Goal: Complete application form: Complete application form

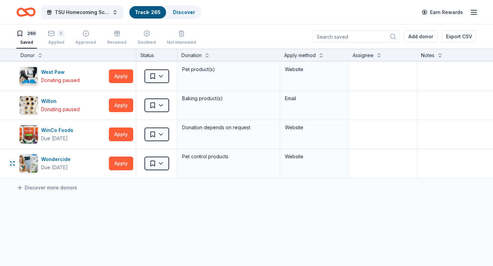
scroll to position [7496, 0]
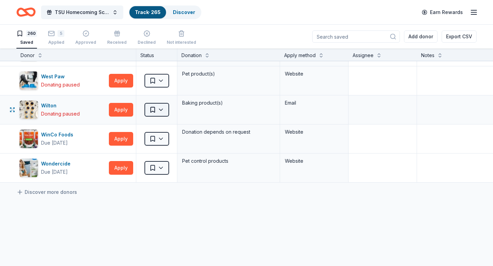
click at [164, 108] on html "TSU Homecoming Scholarship Fundraiser Track · 265 Discover Earn Rewards 260 Sav…" at bounding box center [246, 133] width 493 height 266
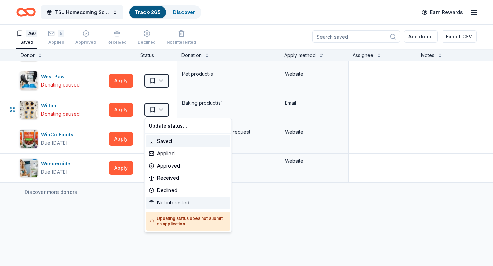
click at [168, 201] on div "Not interested" at bounding box center [188, 203] width 84 height 12
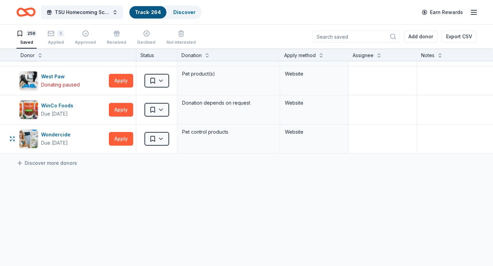
scroll to position [7472, 0]
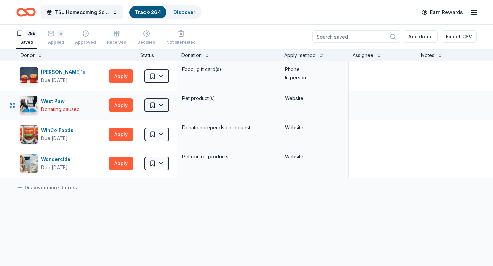
click at [161, 106] on html "TSU Homecoming Scholarship Fundraiser Track · 264 Discover Earn Rewards 259 Sav…" at bounding box center [246, 133] width 493 height 266
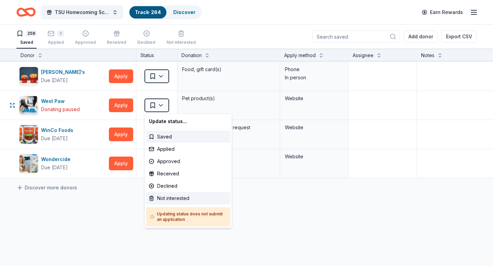
click at [165, 199] on div "Not interested" at bounding box center [188, 198] width 84 height 12
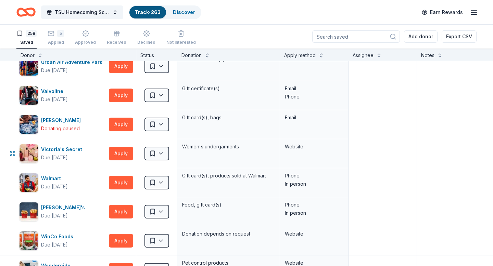
scroll to position [7332, 0]
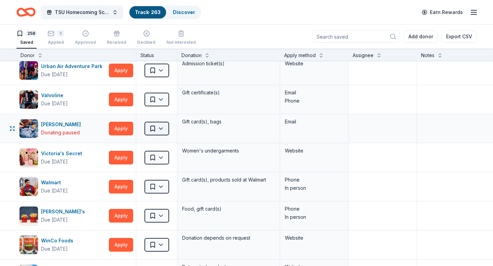
click at [160, 129] on html "TSU Homecoming Scholarship Fundraiser Track · 263 Discover Earn Rewards 258 Sav…" at bounding box center [246, 133] width 493 height 266
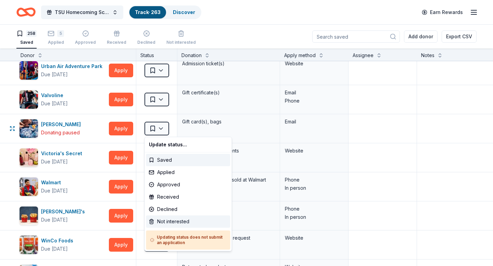
click at [164, 221] on div "Not interested" at bounding box center [188, 222] width 84 height 12
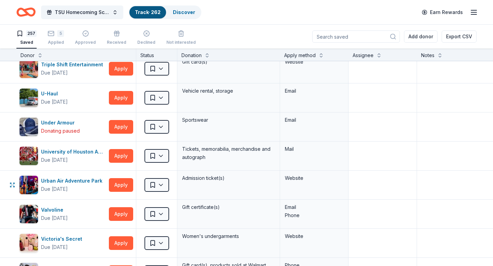
scroll to position [7215, 0]
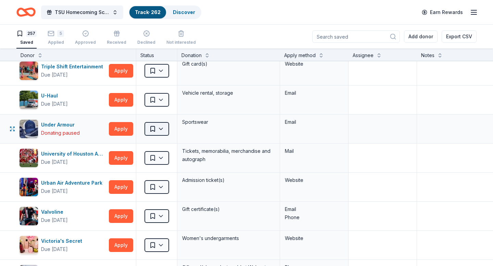
click at [160, 130] on html "TSU Homecoming Scholarship Fundraiser Track · 262 Discover Earn Rewards 257 Sav…" at bounding box center [246, 133] width 493 height 266
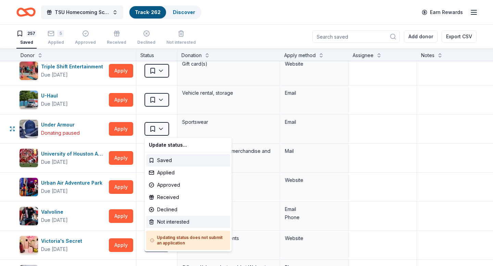
click at [166, 222] on div "Not interested" at bounding box center [188, 222] width 84 height 12
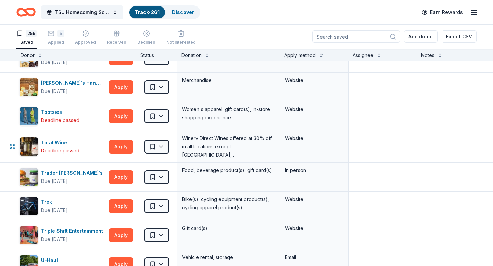
scroll to position [7042, 0]
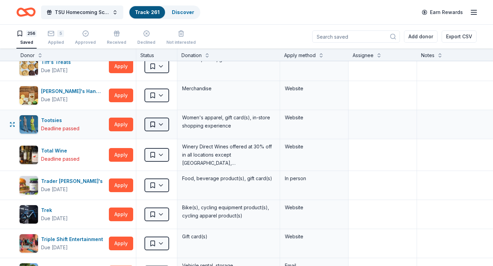
click at [162, 125] on html "TSU Homecoming Scholarship Fundraiser Track · 261 Discover Earn Rewards 256 Sav…" at bounding box center [246, 133] width 493 height 266
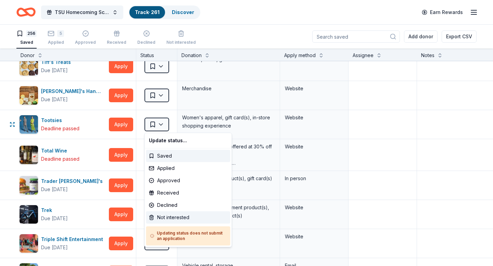
click at [170, 216] on div "Not interested" at bounding box center [188, 217] width 84 height 12
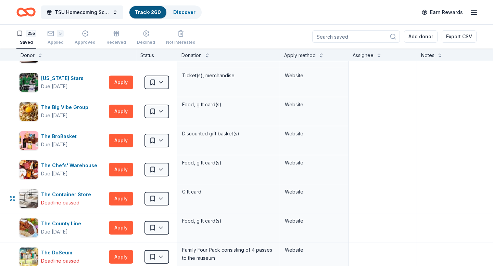
scroll to position [6686, 0]
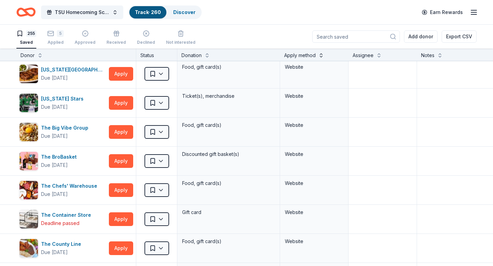
click at [320, 57] on button at bounding box center [320, 54] width 5 height 7
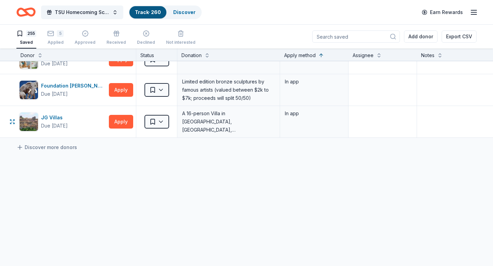
scroll to position [7390, 0]
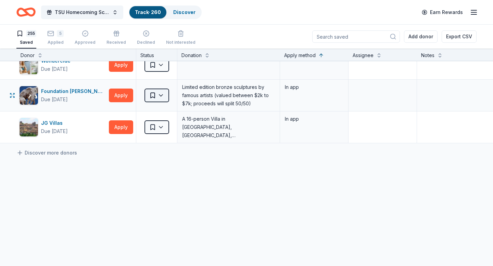
click at [162, 94] on html "TSU Homecoming Scholarship Fundraiser Track · 260 Discover Earn Rewards 255 Sav…" at bounding box center [246, 133] width 493 height 266
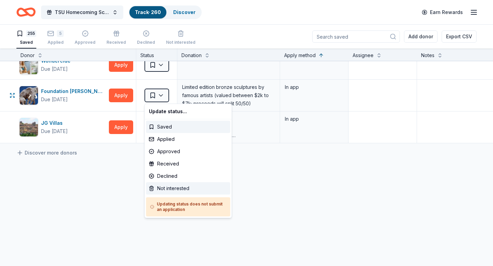
click at [175, 189] on div "Not interested" at bounding box center [188, 188] width 84 height 12
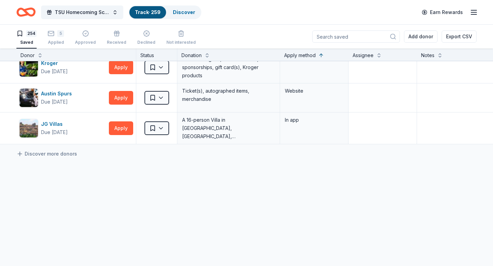
scroll to position [7357, 0]
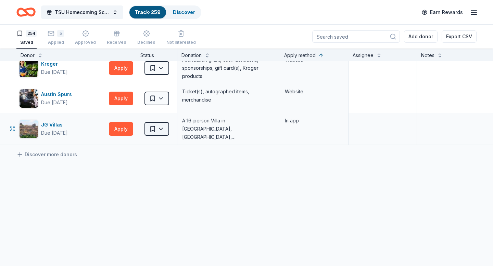
click at [162, 129] on html "TSU Homecoming Scholarship Fundraiser Track · 259 Discover Earn Rewards 254 Sav…" at bounding box center [246, 133] width 493 height 266
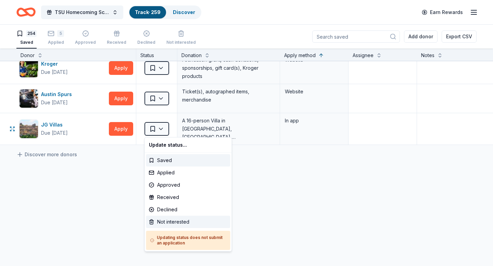
click at [177, 222] on div "Not interested" at bounding box center [188, 222] width 84 height 12
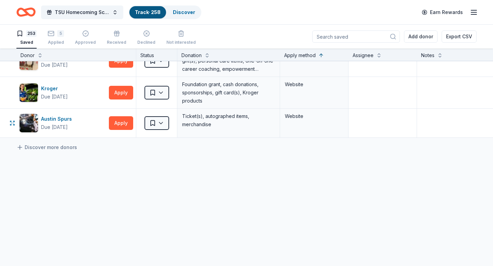
scroll to position [7332, 0]
click at [120, 123] on button "Apply" at bounding box center [121, 123] width 24 height 14
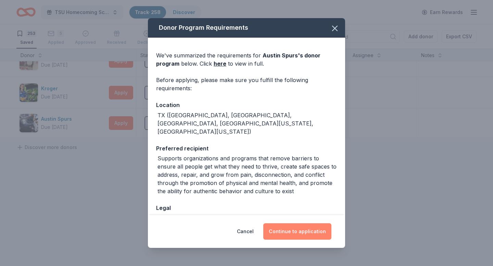
click at [294, 233] on button "Continue to application" at bounding box center [297, 231] width 68 height 16
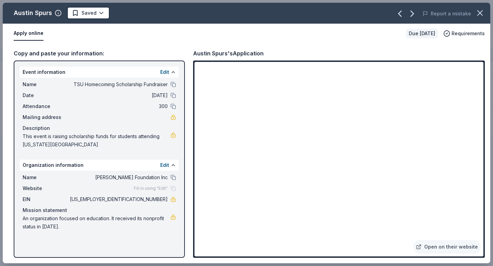
drag, startPoint x: 193, startPoint y: 53, endPoint x: 206, endPoint y: 53, distance: 12.7
click at [206, 53] on div "Austin Spurs's Application" at bounding box center [228, 53] width 70 height 9
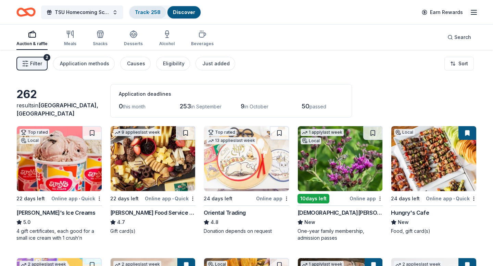
click at [147, 14] on link "Track · 258" at bounding box center [148, 12] width 26 height 6
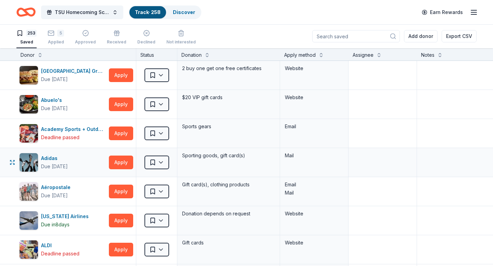
scroll to position [292, 0]
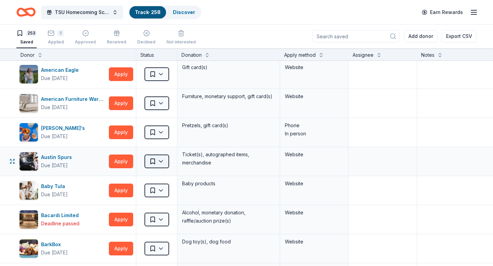
click at [162, 162] on html "TSU Homecoming Scholarship Fundraiser Track · 258 Discover Earn Rewards 253 Sav…" at bounding box center [246, 133] width 493 height 266
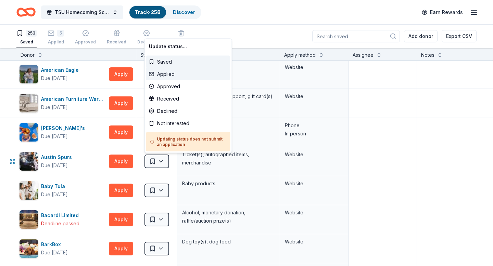
click at [171, 76] on div "Applied" at bounding box center [188, 74] width 84 height 12
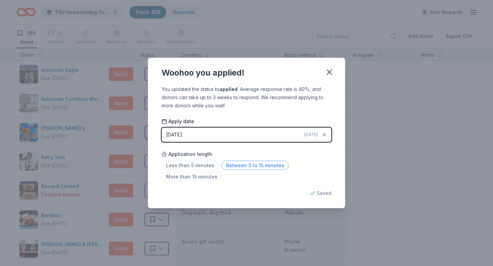
click at [250, 167] on span "Between 5 to 15 minutes" at bounding box center [254, 165] width 67 height 9
click at [253, 167] on span "Between 5 to 15 minutes" at bounding box center [254, 165] width 67 height 9
click at [331, 75] on icon "button" at bounding box center [329, 72] width 5 height 5
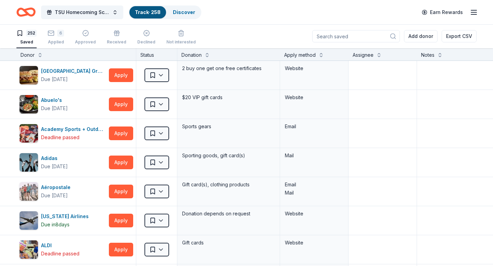
scroll to position [0, 0]
click at [55, 33] on div "6" at bounding box center [56, 29] width 16 height 7
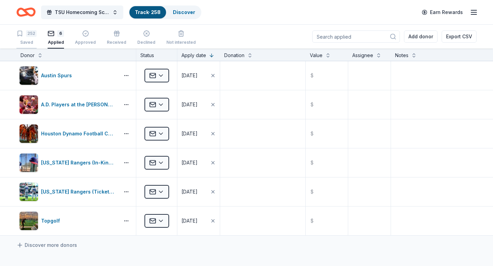
click at [29, 34] on div "252" at bounding box center [31, 33] width 11 height 7
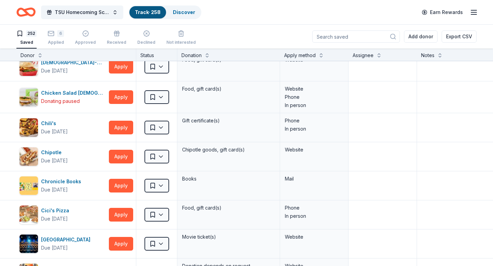
scroll to position [1274, 0]
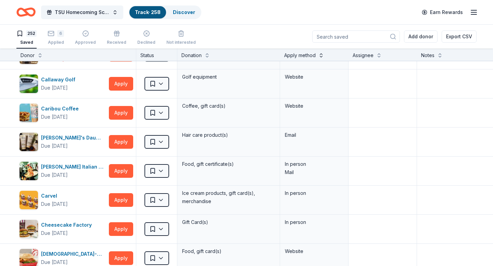
click at [321, 57] on button at bounding box center [320, 54] width 5 height 7
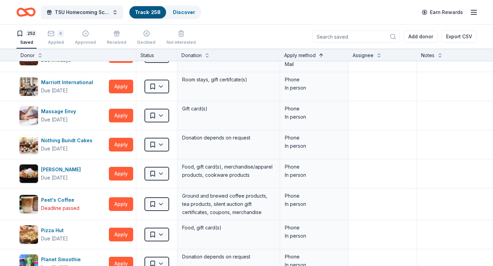
click at [321, 57] on button at bounding box center [320, 54] width 5 height 7
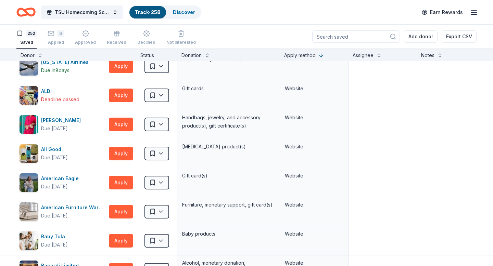
scroll to position [0, 0]
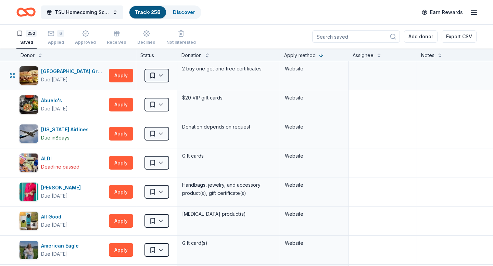
click at [161, 77] on html "TSU Homecoming Scholarship Fundraiser Track · 258 Discover Earn Rewards 252 Sav…" at bounding box center [246, 133] width 493 height 266
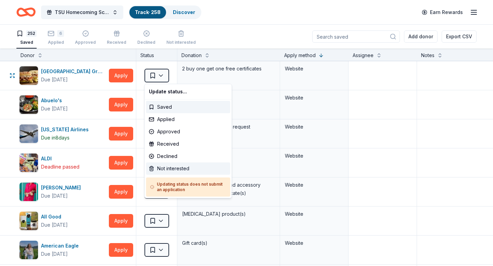
click at [171, 168] on div "Not interested" at bounding box center [188, 169] width 84 height 12
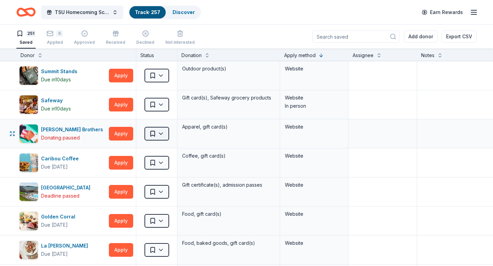
click at [161, 134] on html "TSU Homecoming Scholarship Fundraiser Track · 257 Discover Earn Rewards 251 Sav…" at bounding box center [246, 133] width 493 height 266
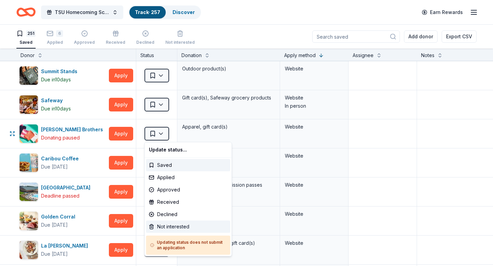
click at [170, 226] on div "Not interested" at bounding box center [188, 227] width 84 height 12
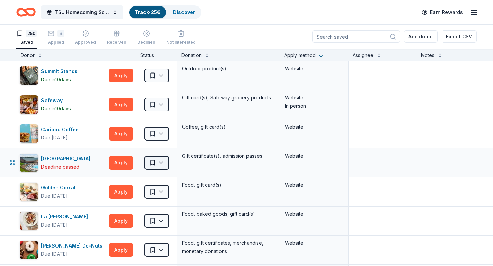
click at [161, 163] on html "TSU Homecoming Scholarship Fundraiser Track · 256 Discover Earn Rewards 250 Sav…" at bounding box center [246, 133] width 493 height 266
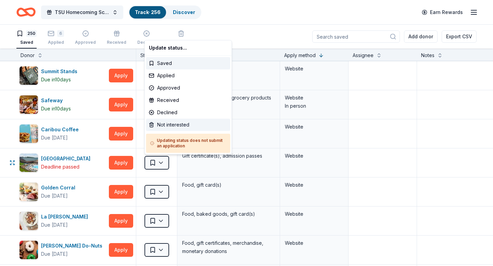
click at [166, 127] on div "Not interested" at bounding box center [188, 125] width 84 height 12
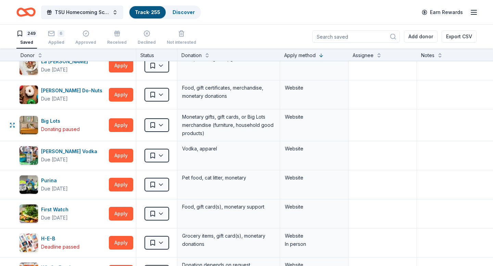
scroll to position [129, 0]
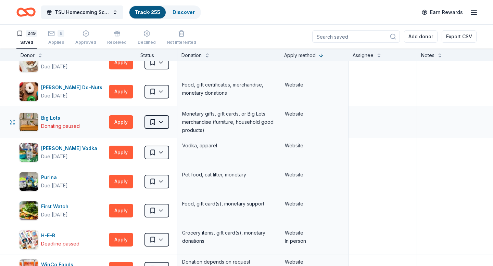
click at [160, 123] on html "TSU Homecoming Scholarship Fundraiser Track · 255 Discover Earn Rewards 249 Sav…" at bounding box center [246, 133] width 493 height 266
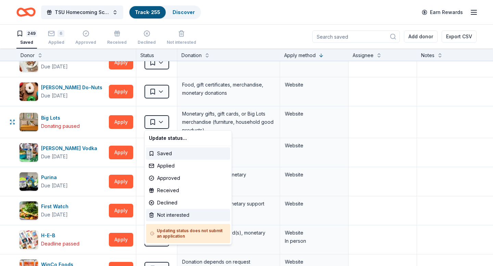
click at [166, 217] on div "Not interested" at bounding box center [188, 215] width 84 height 12
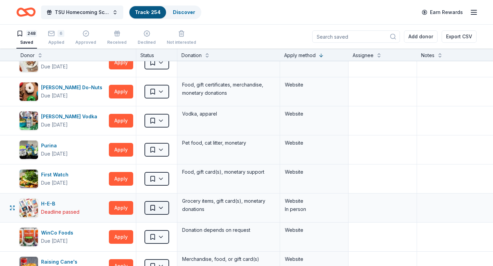
click at [160, 209] on html "TSU Homecoming Scholarship Fundraiser Track · 254 Discover Earn Rewards 248 Sav…" at bounding box center [246, 133] width 493 height 266
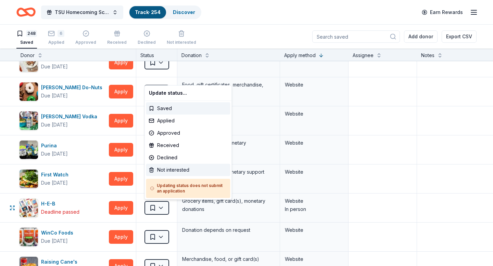
click at [172, 172] on div "Not interested" at bounding box center [188, 170] width 84 height 12
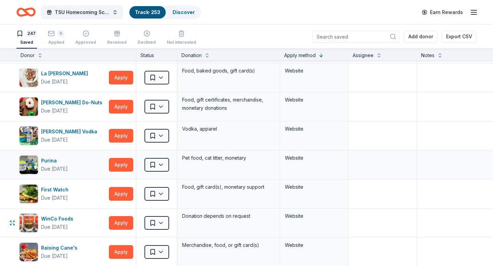
scroll to position [126, 0]
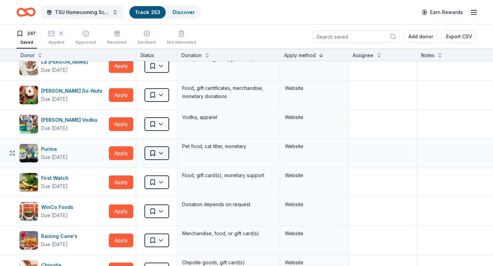
click at [161, 154] on html "TSU Homecoming Scholarship Fundraiser Track · 253 Discover Earn Rewards 247 Sav…" at bounding box center [246, 133] width 493 height 266
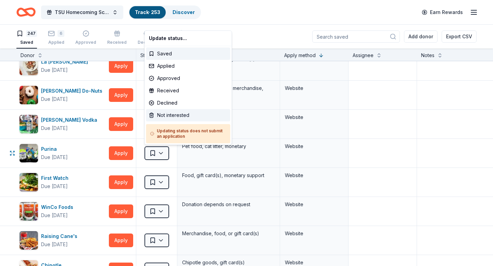
click at [170, 116] on div "Not interested" at bounding box center [188, 115] width 84 height 12
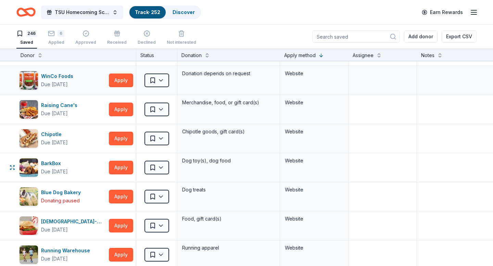
scroll to position [229, 0]
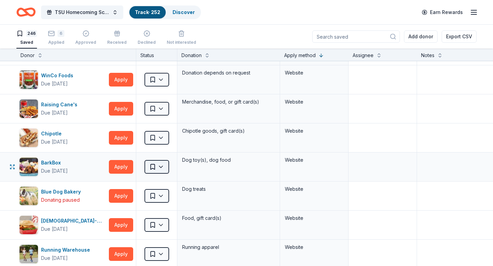
click at [162, 167] on html "TSU Homecoming Scholarship Fundraiser Track · 252 Discover Earn Rewards 246 Sav…" at bounding box center [246, 133] width 493 height 266
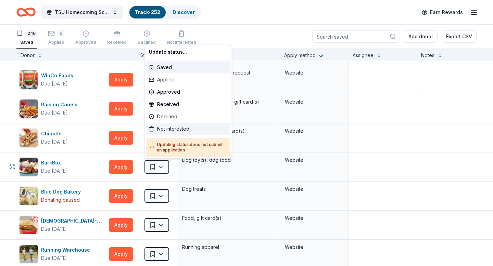
click at [165, 128] on div "Not interested" at bounding box center [188, 129] width 84 height 12
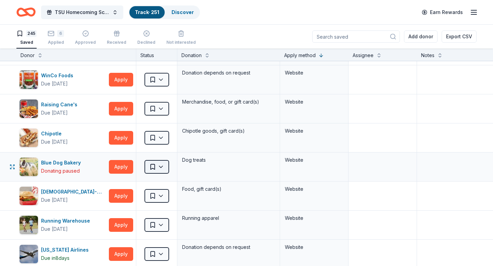
click at [160, 167] on html "TSU Homecoming Scholarship Fundraiser Track · 251 Discover Earn Rewards 245 Sav…" at bounding box center [246, 133] width 493 height 266
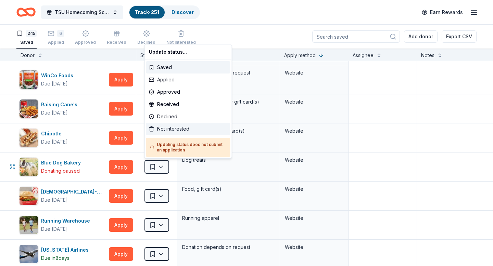
click at [167, 132] on div "Not interested" at bounding box center [188, 129] width 84 height 12
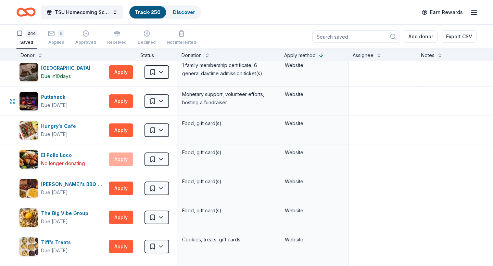
scroll to position [441, 0]
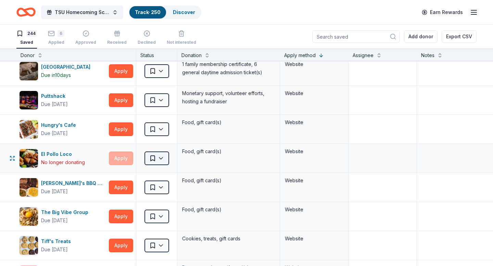
click at [159, 158] on html "TSU Homecoming Scholarship Fundraiser Track · 250 Discover Earn Rewards 244 Sav…" at bounding box center [246, 133] width 493 height 266
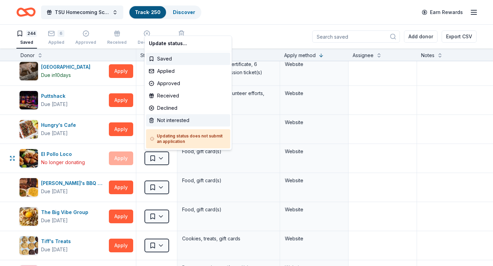
click at [164, 124] on div "Not interested" at bounding box center [188, 120] width 84 height 12
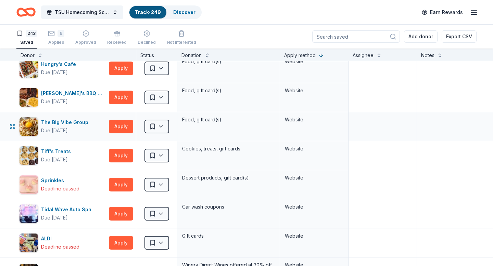
scroll to position [503, 0]
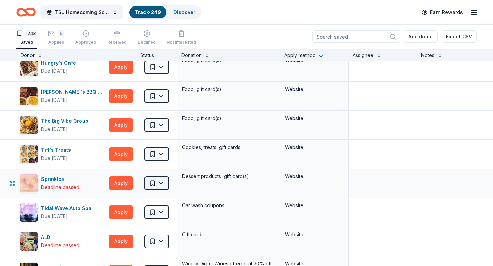
click at [161, 186] on html "TSU Homecoming Scholarship Fundraiser Track · 249 Discover Earn Rewards 243 Sav…" at bounding box center [246, 133] width 493 height 266
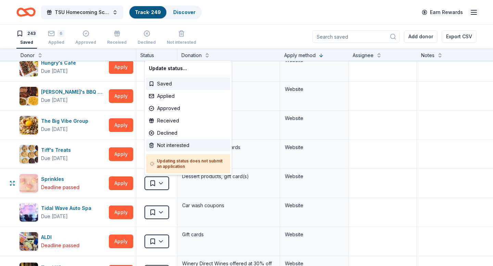
click at [164, 147] on div "Not interested" at bounding box center [188, 145] width 84 height 12
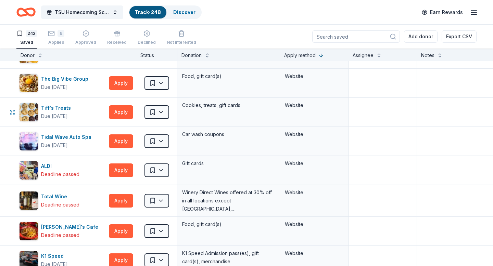
scroll to position [545, 0]
click at [160, 170] on html "TSU Homecoming Scholarship Fundraiser Track · 248 Discover Earn Rewards 242 Sav…" at bounding box center [246, 133] width 493 height 266
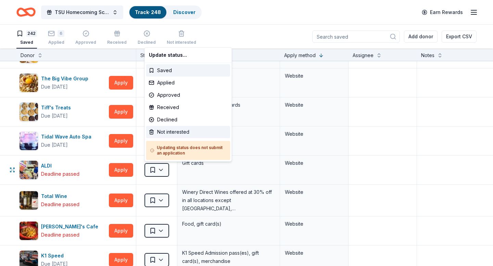
click at [164, 132] on div "Not interested" at bounding box center [188, 132] width 84 height 12
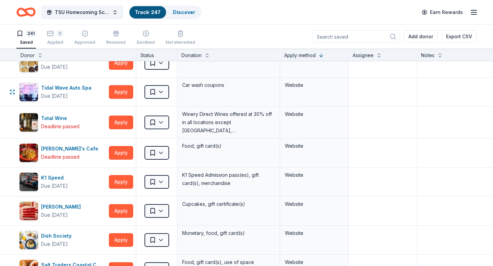
scroll to position [601, 0]
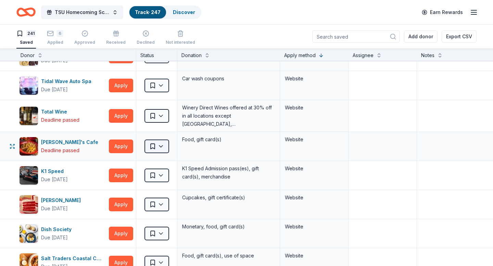
click at [161, 147] on html "TSU Homecoming Scholarship Fundraiser Track · 247 Discover Earn Rewards 241 Sav…" at bounding box center [246, 133] width 493 height 266
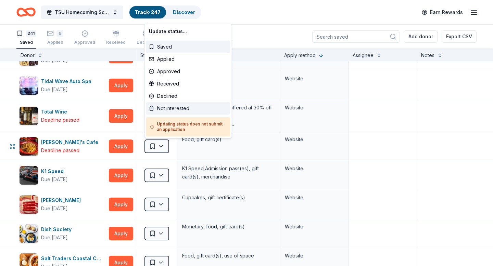
click at [167, 110] on div "Not interested" at bounding box center [188, 108] width 84 height 12
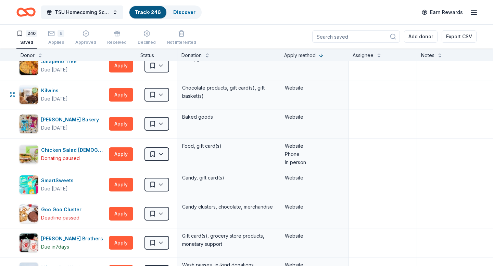
scroll to position [828, 0]
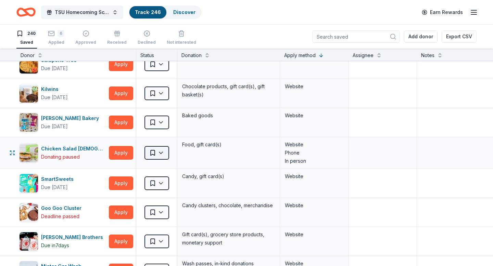
click at [163, 152] on html "TSU Homecoming Scholarship Fundraiser Track · 246 Discover Earn Rewards 240 Sav…" at bounding box center [246, 133] width 493 height 266
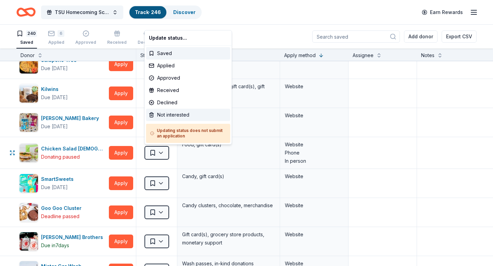
click at [173, 116] on div "Not interested" at bounding box center [188, 115] width 84 height 12
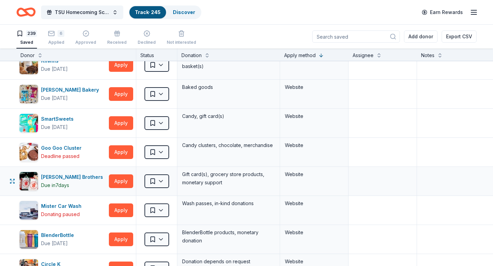
scroll to position [860, 0]
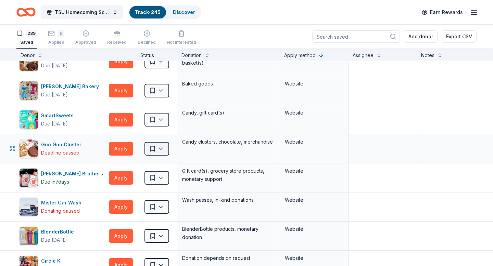
click at [162, 151] on html "TSU Homecoming Scholarship Fundraiser Track · 245 Discover Earn Rewards 239 Sav…" at bounding box center [246, 133] width 493 height 266
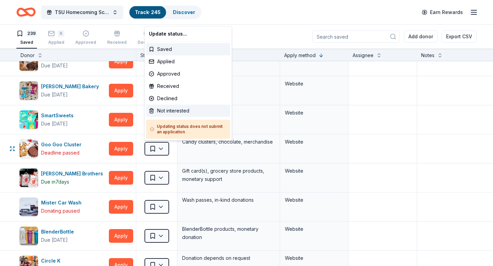
click at [173, 111] on div "Not interested" at bounding box center [188, 111] width 84 height 12
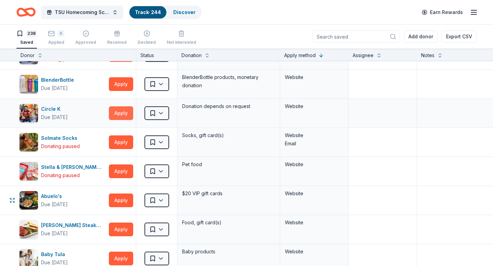
scroll to position [984, 0]
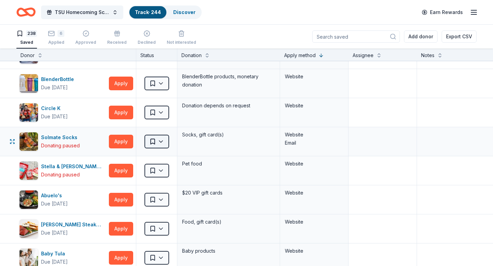
click at [162, 143] on html "TSU Homecoming Scholarship Fundraiser Track · 244 Discover Earn Rewards 238 Sav…" at bounding box center [246, 133] width 493 height 266
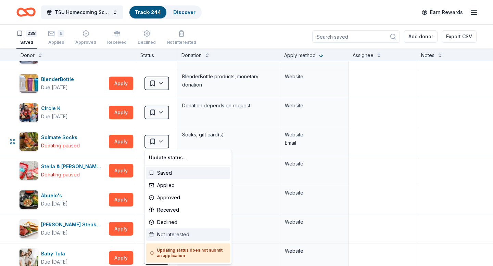
click at [177, 233] on div "Not interested" at bounding box center [188, 235] width 84 height 12
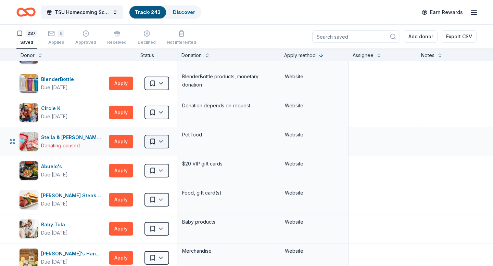
click at [162, 141] on html "TSU Homecoming Scholarship Fundraiser Track · 243 Discover Earn Rewards 237 Sav…" at bounding box center [246, 133] width 493 height 266
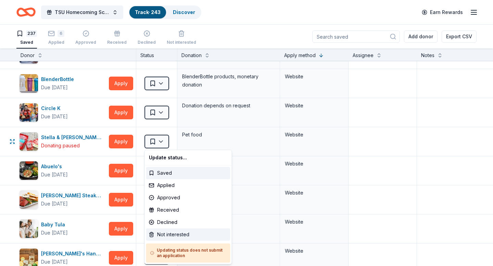
click at [171, 234] on div "Not interested" at bounding box center [188, 235] width 84 height 12
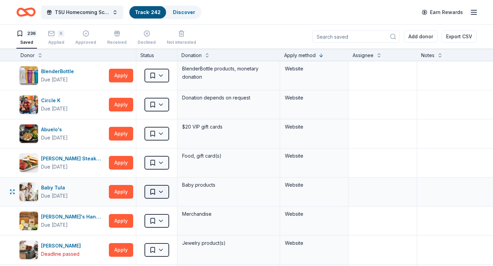
scroll to position [993, 0]
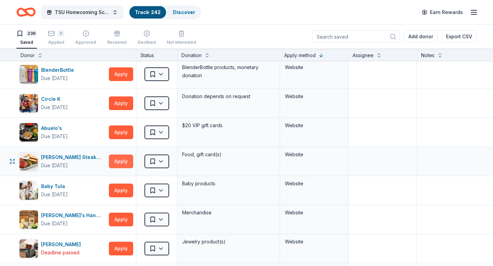
click at [121, 161] on button "Apply" at bounding box center [121, 162] width 24 height 14
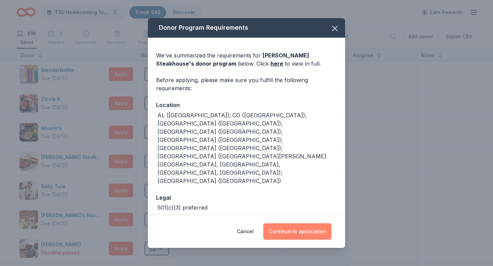
click at [300, 223] on button "Continue to application" at bounding box center [297, 231] width 68 height 16
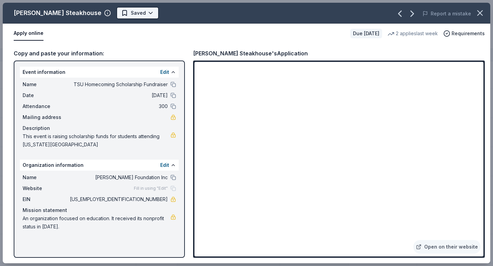
click at [121, 14] on html "TSU Homecoming Scholarship Fundraiser Track · 242 Discover Earn Rewards 236 Sav…" at bounding box center [246, 133] width 493 height 266
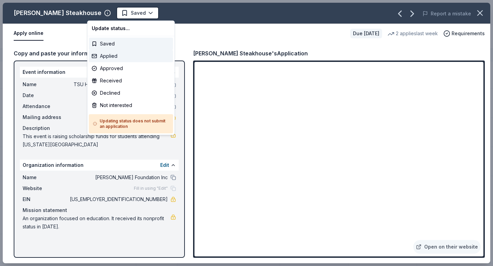
click at [108, 57] on div "Applied" at bounding box center [131, 56] width 84 height 12
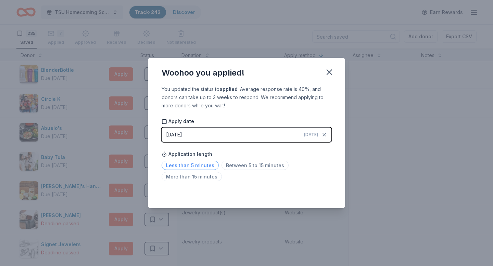
click at [202, 166] on span "Less than 5 minutes" at bounding box center [190, 165] width 57 height 9
click at [328, 73] on icon "button" at bounding box center [329, 72] width 5 height 5
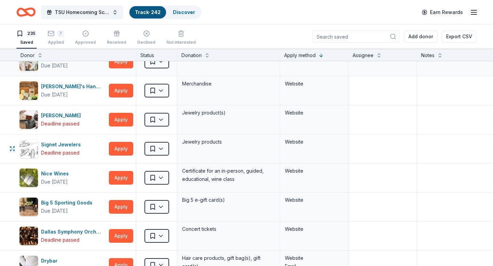
scroll to position [1094, 0]
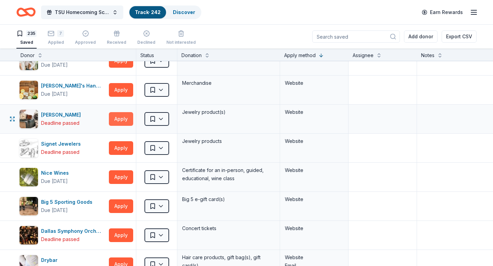
click at [122, 119] on button "Apply" at bounding box center [121, 119] width 24 height 14
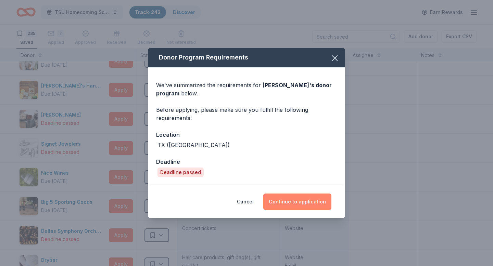
click at [289, 201] on button "Continue to application" at bounding box center [297, 202] width 68 height 16
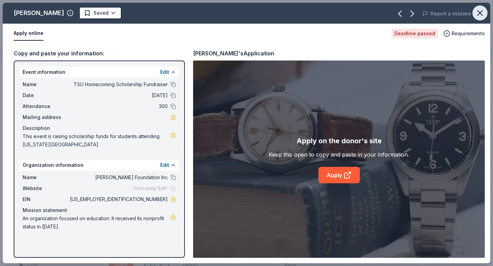
click at [481, 12] on icon "button" at bounding box center [480, 13] width 10 height 10
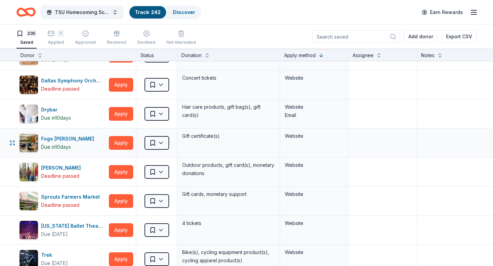
scroll to position [1246, 0]
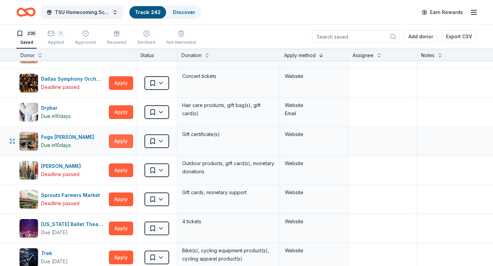
click at [121, 142] on button "Apply" at bounding box center [121, 141] width 24 height 14
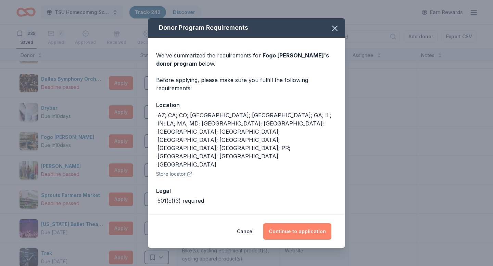
click at [295, 226] on button "Continue to application" at bounding box center [297, 231] width 68 height 16
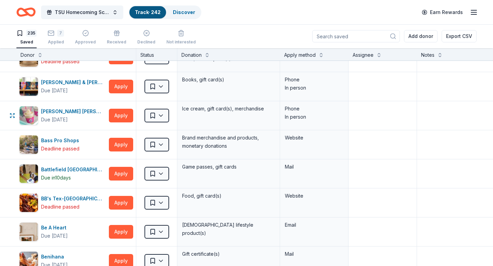
scroll to position [386, 0]
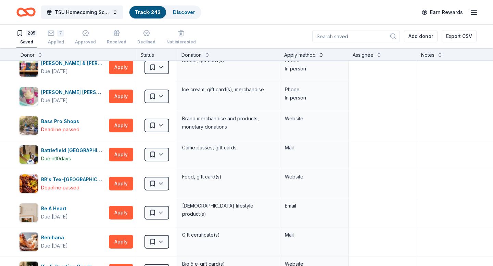
click at [320, 55] on button at bounding box center [320, 54] width 5 height 7
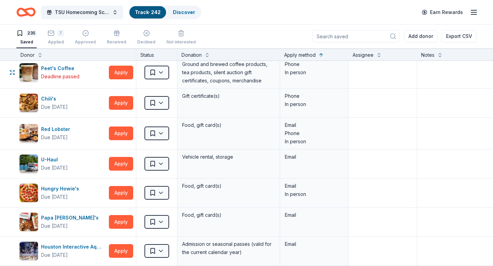
scroll to position [1616, 0]
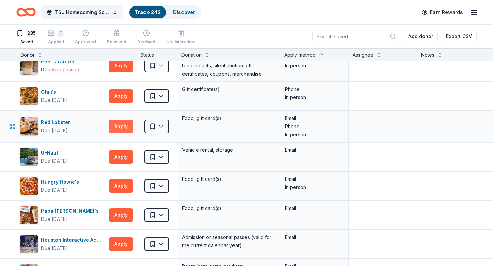
click at [123, 128] on button "Apply" at bounding box center [121, 127] width 24 height 14
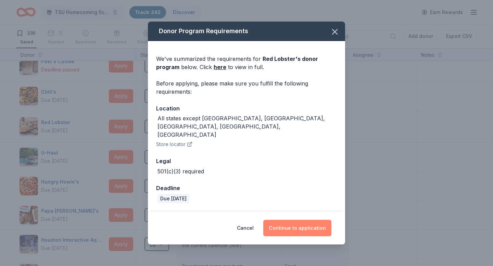
click at [297, 221] on button "Continue to application" at bounding box center [297, 228] width 68 height 16
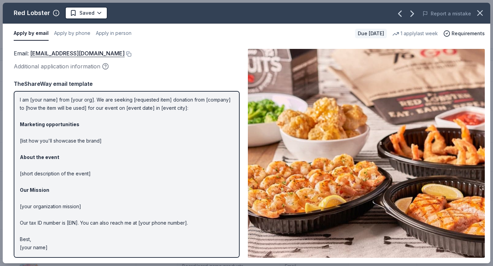
scroll to position [0, 0]
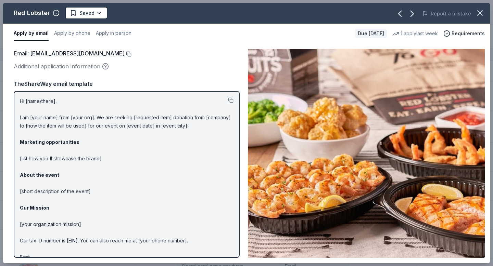
click at [131, 54] on button at bounding box center [128, 53] width 7 height 5
drag, startPoint x: 20, startPoint y: 101, endPoint x: 39, endPoint y: 136, distance: 39.4
click at [39, 136] on p "Hi [name/there], I am [your name] from [your org]. We are seeking [requested it…" at bounding box center [127, 183] width 214 height 172
click at [31, 102] on p "Hi [name/there], I am [your name] from [your org]. We are seeking [requested it…" at bounding box center [127, 183] width 214 height 172
drag, startPoint x: 21, startPoint y: 101, endPoint x: 43, endPoint y: 147, distance: 51.3
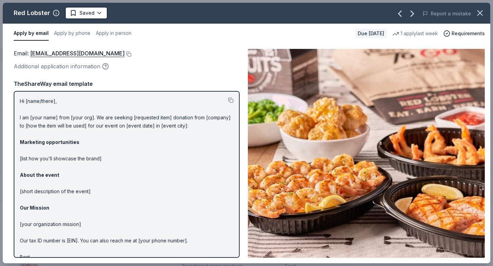
click at [43, 147] on p "Hi [name/there], I am [your name] from [your org]. We are seeking [requested it…" at bounding box center [127, 183] width 214 height 172
click at [230, 100] on button at bounding box center [230, 100] width 5 height 5
click at [98, 11] on html "TSU Homecoming Scholarship Fundraiser Track · 242 Discover Earn Rewards 235 Sav…" at bounding box center [246, 133] width 493 height 266
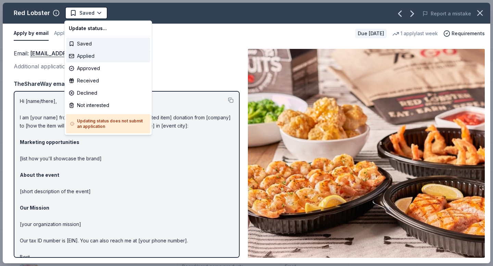
click at [85, 56] on div "Applied" at bounding box center [108, 56] width 84 height 12
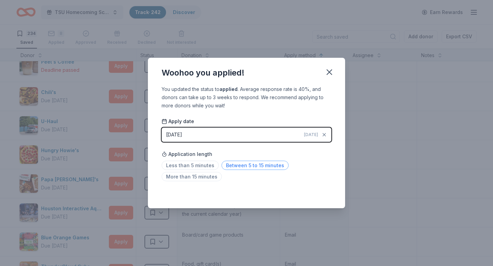
click at [242, 166] on span "Between 5 to 15 minutes" at bounding box center [254, 165] width 67 height 9
click at [328, 75] on icon "button" at bounding box center [329, 72] width 10 height 10
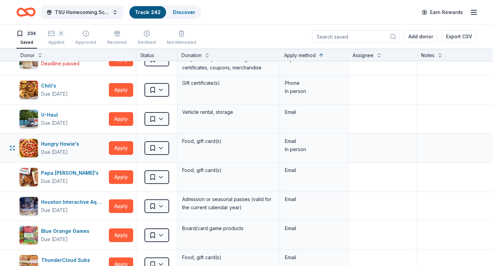
scroll to position [1624, 0]
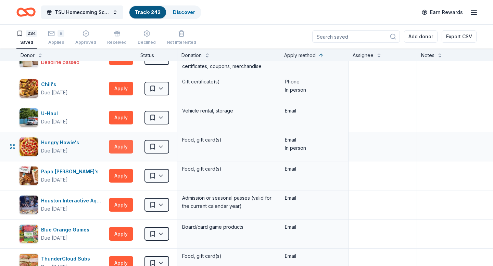
click at [121, 147] on button "Apply" at bounding box center [121, 147] width 24 height 14
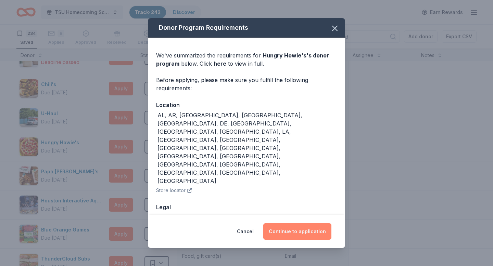
click at [307, 223] on button "Continue to application" at bounding box center [297, 231] width 68 height 16
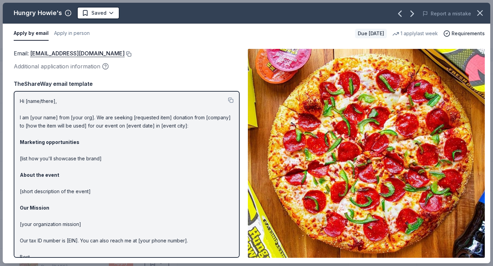
click at [125, 53] on button at bounding box center [128, 53] width 7 height 5
click at [110, 14] on html "TSU Homecoming Scholarship Fundraiser Track · 242 Discover Earn Rewards 234 Sav…" at bounding box center [246, 133] width 493 height 266
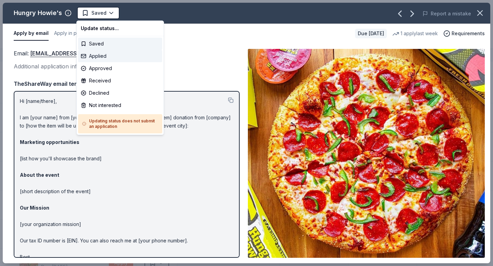
click at [97, 56] on div "Applied" at bounding box center [120, 56] width 84 height 12
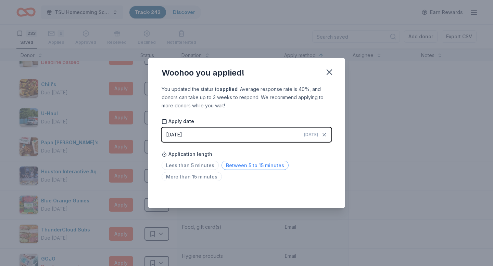
click at [247, 165] on span "Between 5 to 15 minutes" at bounding box center [254, 165] width 67 height 9
click at [328, 76] on icon "button" at bounding box center [329, 72] width 10 height 10
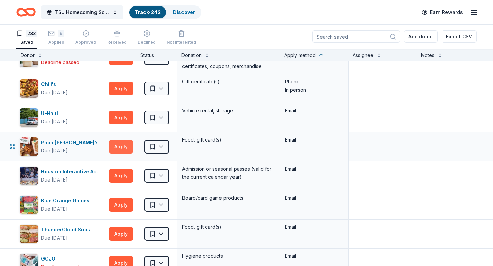
click at [119, 147] on button "Apply" at bounding box center [121, 147] width 24 height 14
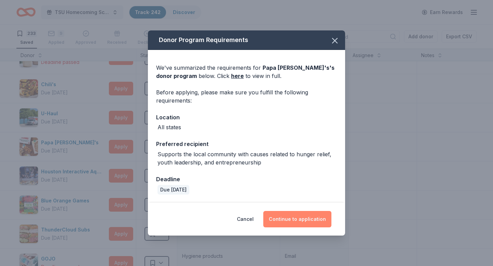
click at [293, 221] on button "Continue to application" at bounding box center [297, 219] width 68 height 16
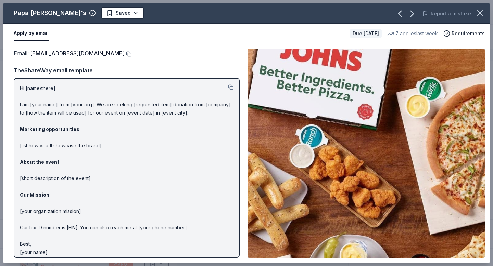
click at [125, 53] on button at bounding box center [128, 53] width 7 height 5
click at [100, 15] on html "TSU Homecoming Scholarship Fundraiser Track · 242 Discover Earn Rewards 233 Sav…" at bounding box center [246, 133] width 493 height 266
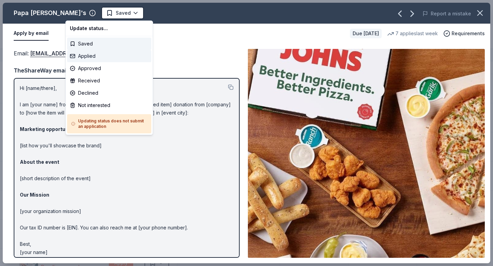
click at [86, 57] on div "Applied" at bounding box center [109, 56] width 84 height 12
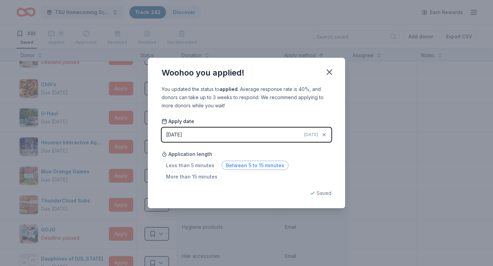
click at [248, 167] on span "Between 5 to 15 minutes" at bounding box center [254, 165] width 67 height 9
click at [327, 73] on icon "button" at bounding box center [329, 72] width 10 height 10
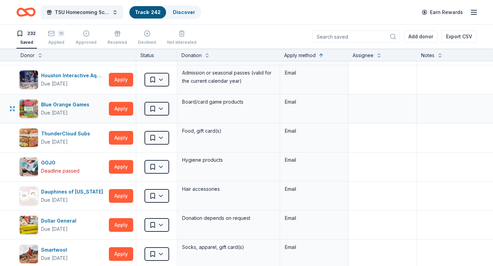
scroll to position [1706, 0]
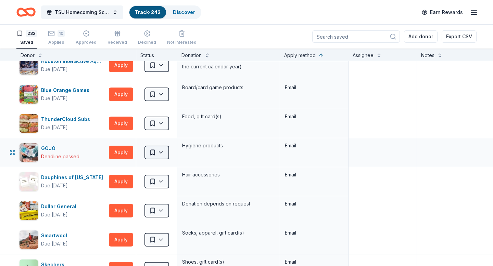
click at [160, 153] on html "TSU Homecoming Scholarship Fundraiser Track · 242 Discover Earn Rewards 232 Sav…" at bounding box center [246, 133] width 493 height 266
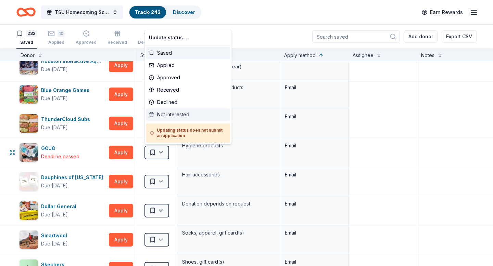
click at [166, 117] on div "Not interested" at bounding box center [188, 114] width 84 height 12
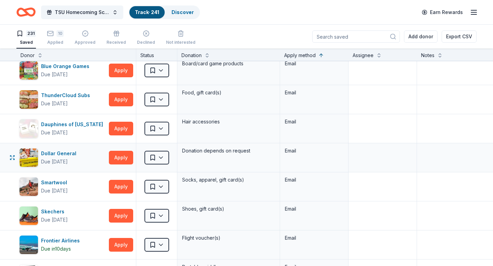
scroll to position [1731, 0]
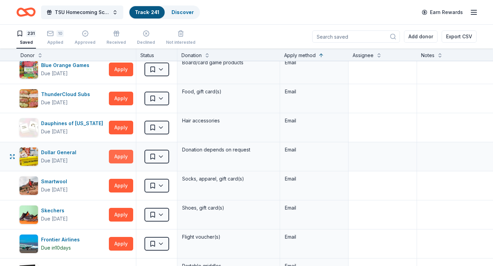
click at [121, 157] on button "Apply" at bounding box center [121, 157] width 24 height 14
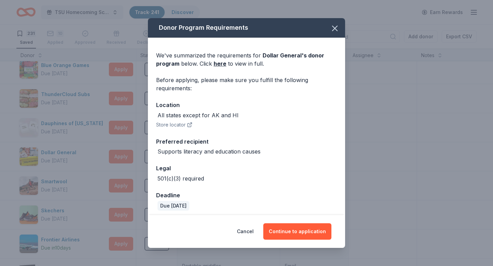
scroll to position [4, 0]
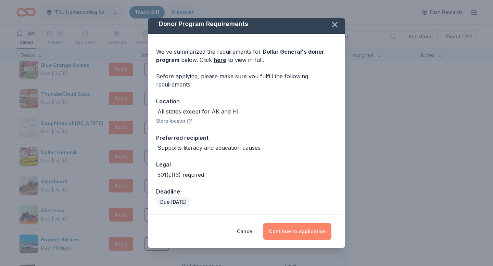
click at [295, 232] on button "Continue to application" at bounding box center [297, 231] width 68 height 16
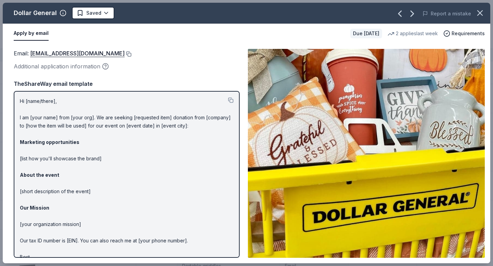
click at [125, 55] on button at bounding box center [128, 53] width 7 height 5
click at [106, 15] on html "TSU Homecoming Scholarship Fundraiser Track · 241 Discover Earn Rewards 231 Sav…" at bounding box center [246, 133] width 493 height 266
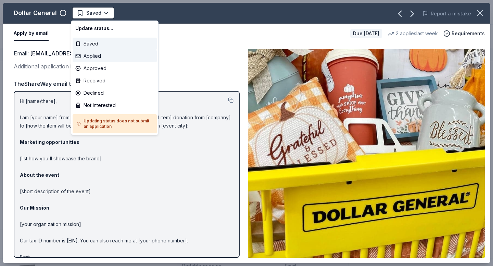
click at [90, 57] on div "Applied" at bounding box center [115, 56] width 84 height 12
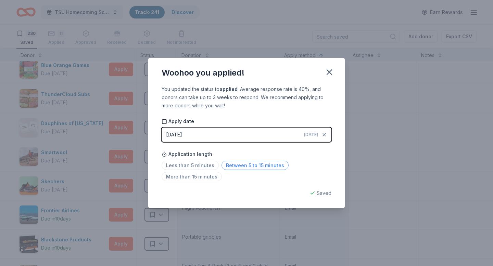
click at [241, 166] on span "Between 5 to 15 minutes" at bounding box center [254, 165] width 67 height 9
click at [329, 73] on icon "button" at bounding box center [329, 72] width 5 height 5
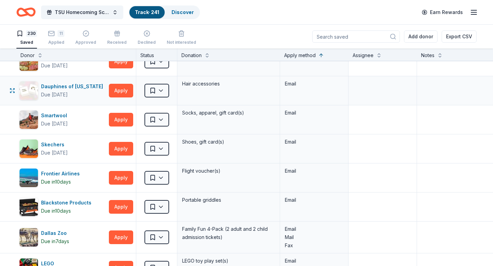
scroll to position [1767, 0]
click at [118, 148] on button "Apply" at bounding box center [121, 149] width 24 height 14
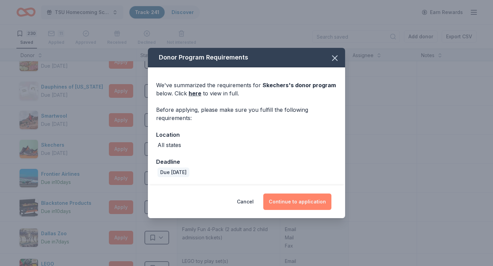
click at [295, 202] on button "Continue to application" at bounding box center [297, 202] width 68 height 16
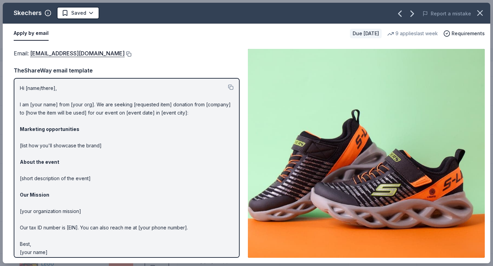
click at [125, 54] on button at bounding box center [128, 53] width 7 height 5
click at [91, 14] on html "TSU Homecoming Scholarship Fundraiser Track · 241 Discover Earn Rewards 230 Sav…" at bounding box center [246, 133] width 493 height 266
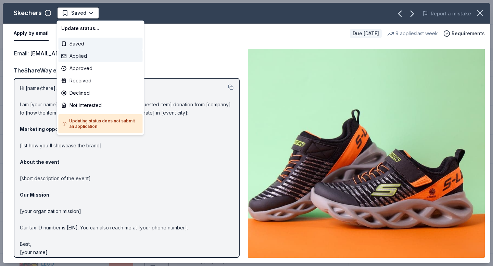
click at [84, 58] on div "Applied" at bounding box center [101, 56] width 84 height 12
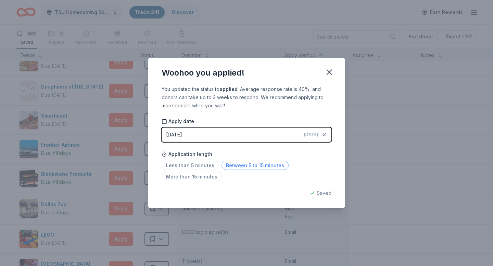
click at [239, 165] on span "Between 5 to 15 minutes" at bounding box center [254, 165] width 67 height 9
click at [328, 73] on icon "button" at bounding box center [329, 72] width 5 height 5
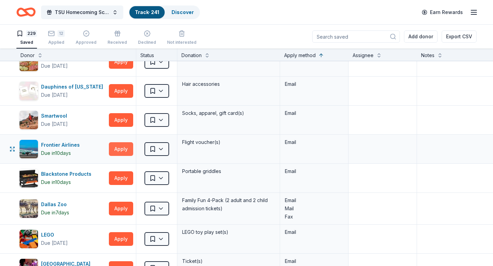
click at [119, 150] on button "Apply" at bounding box center [121, 149] width 24 height 14
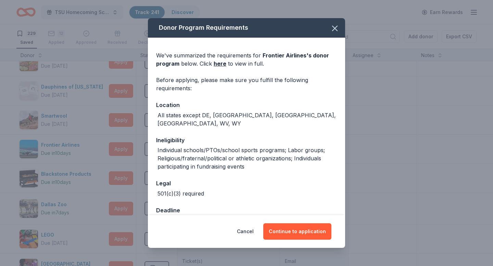
scroll to position [11, 0]
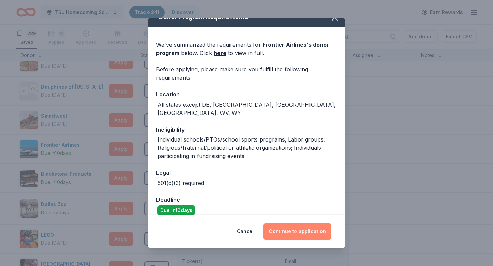
click at [292, 233] on button "Continue to application" at bounding box center [297, 231] width 68 height 16
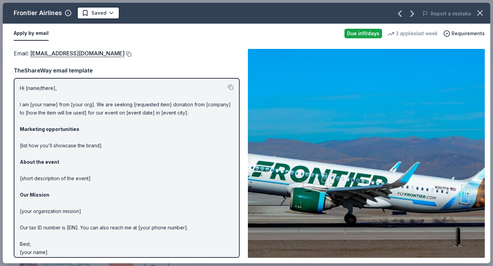
click at [125, 54] on button at bounding box center [128, 53] width 7 height 5
click at [110, 12] on html "TSU Homecoming Scholarship Fundraiser Track · 241 Discover Earn Rewards 229 Sav…" at bounding box center [246, 133] width 493 height 266
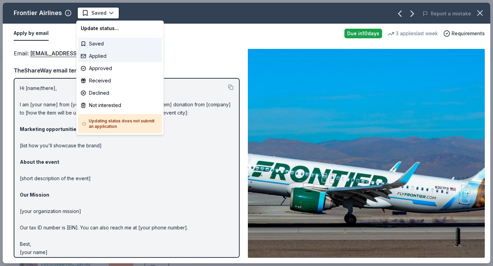
click at [96, 56] on div "Applied" at bounding box center [120, 56] width 84 height 12
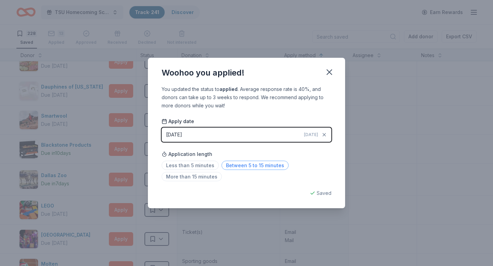
click at [236, 166] on span "Between 5 to 15 minutes" at bounding box center [254, 165] width 67 height 9
click at [329, 75] on icon "button" at bounding box center [329, 72] width 10 height 10
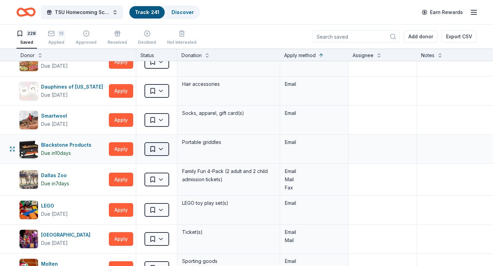
click at [159, 149] on html "TSU Homecoming Scholarship Fundraiser Track · 241 Discover Earn Rewards 228 Sav…" at bounding box center [246, 133] width 493 height 266
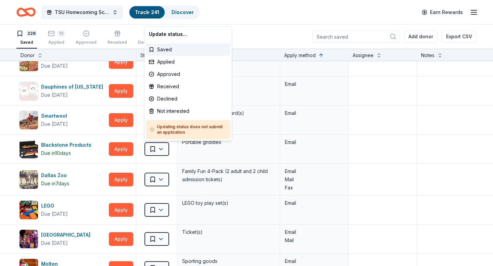
click at [93, 160] on html "TSU Homecoming Scholarship Fundraiser Track · 241 Discover Earn Rewards 228 Sav…" at bounding box center [246, 133] width 493 height 266
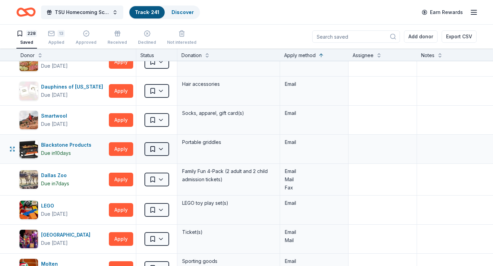
click at [162, 151] on html "TSU Homecoming Scholarship Fundraiser Track · 241 Discover Earn Rewards 228 Sav…" at bounding box center [246, 133] width 493 height 266
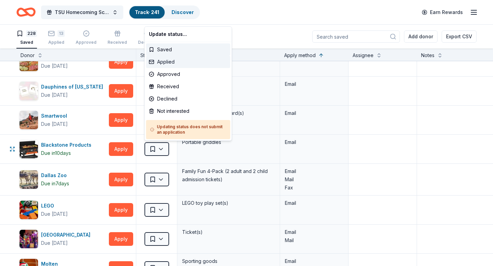
click at [172, 62] on div "Applied" at bounding box center [188, 62] width 84 height 12
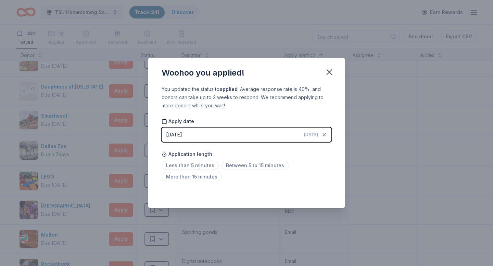
click at [179, 135] on div "08/26/2025" at bounding box center [174, 135] width 16 height 8
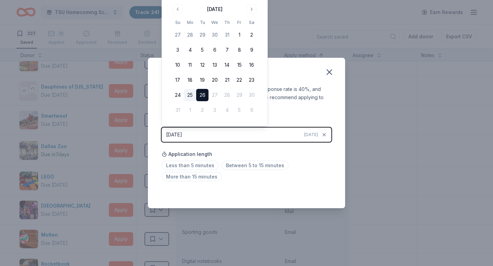
click at [191, 98] on button "25" at bounding box center [190, 95] width 12 height 12
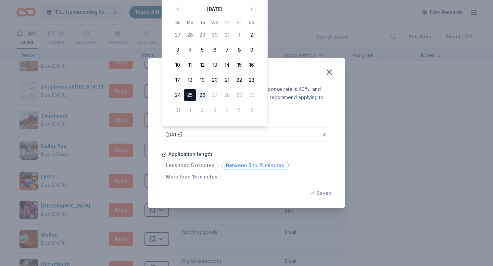
click at [243, 167] on span "Between 5 to 15 minutes" at bounding box center [254, 165] width 67 height 9
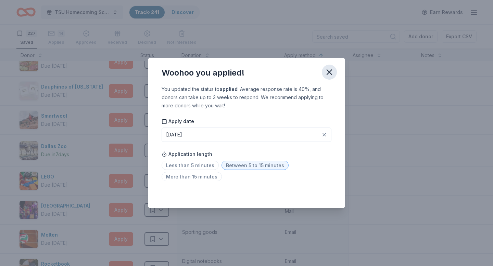
click at [329, 73] on icon "button" at bounding box center [329, 72] width 10 height 10
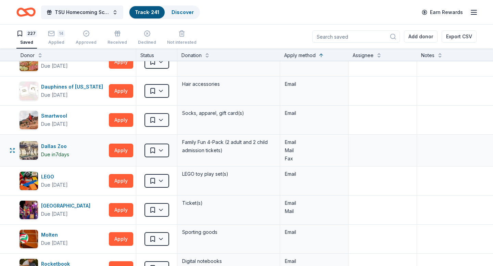
scroll to position [1777, 0]
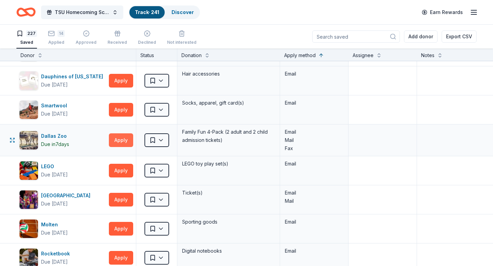
click at [118, 140] on button "Apply" at bounding box center [121, 140] width 24 height 14
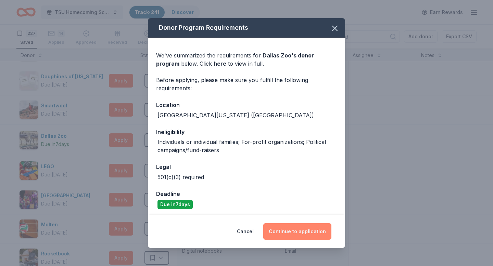
click at [281, 230] on button "Continue to application" at bounding box center [297, 231] width 68 height 16
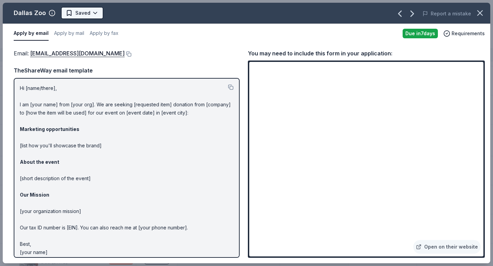
click at [94, 14] on html "TSU Homecoming Scholarship Fundraiser Track · 241 Discover Earn Rewards 227 Sav…" at bounding box center [246, 133] width 493 height 266
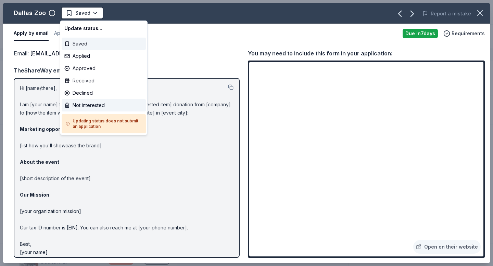
click at [95, 104] on div "Not interested" at bounding box center [104, 105] width 84 height 12
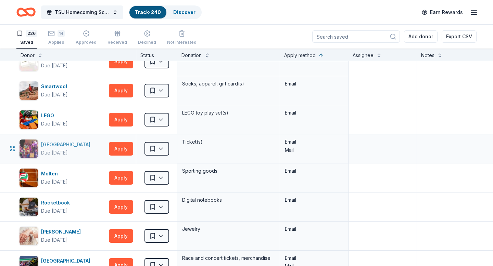
scroll to position [1799, 0]
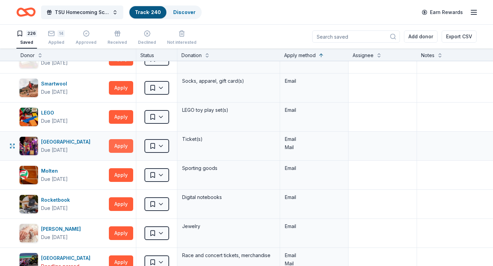
click at [119, 147] on button "Apply" at bounding box center [121, 146] width 24 height 14
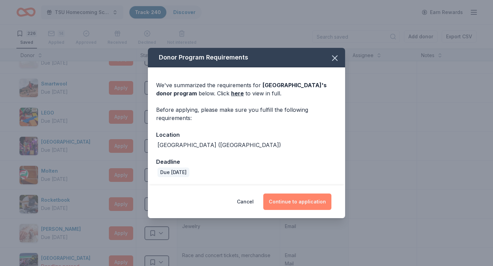
click at [290, 204] on button "Continue to application" at bounding box center [297, 202] width 68 height 16
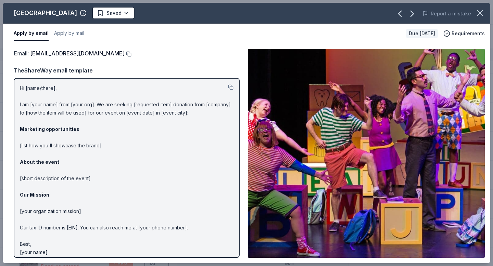
click at [125, 54] on button at bounding box center [128, 53] width 7 height 5
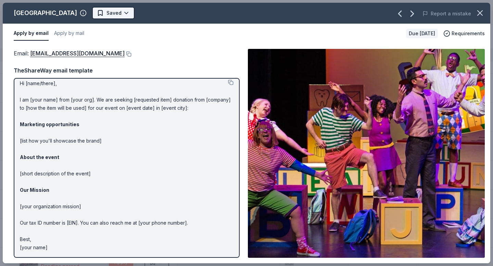
click at [121, 15] on html "TSU Homecoming Scholarship Fundraiser Track · 240 Discover Earn Rewards 226 Sav…" at bounding box center [246, 133] width 493 height 266
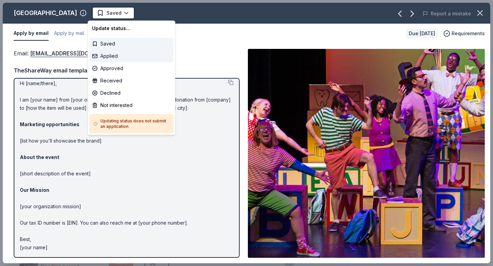
click at [116, 56] on div "Applied" at bounding box center [131, 56] width 84 height 12
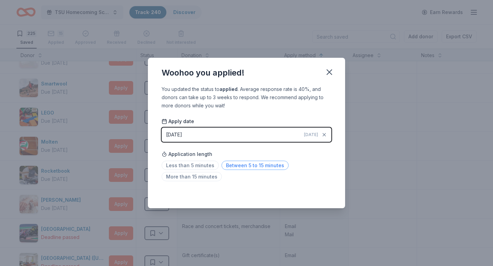
click at [232, 166] on span "Between 5 to 15 minutes" at bounding box center [254, 165] width 67 height 9
click at [325, 73] on icon "button" at bounding box center [329, 72] width 10 height 10
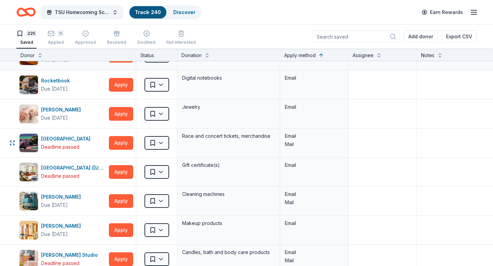
scroll to position [1892, 0]
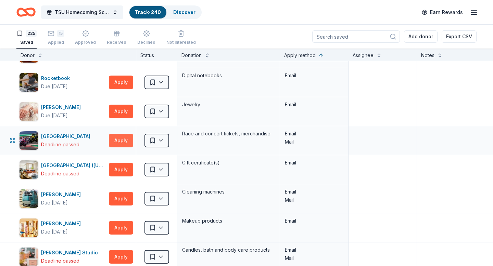
click at [123, 141] on button "Apply" at bounding box center [121, 141] width 24 height 14
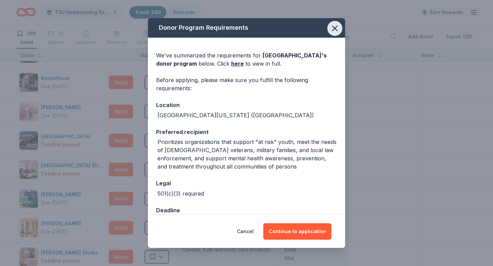
click at [334, 30] on icon "button" at bounding box center [335, 29] width 10 height 10
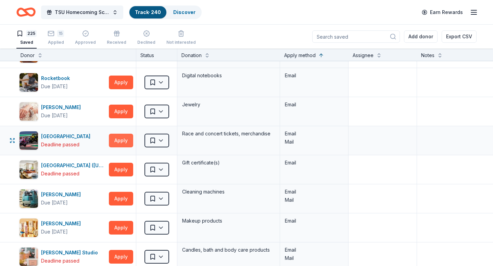
click at [121, 142] on button "Apply" at bounding box center [121, 141] width 24 height 14
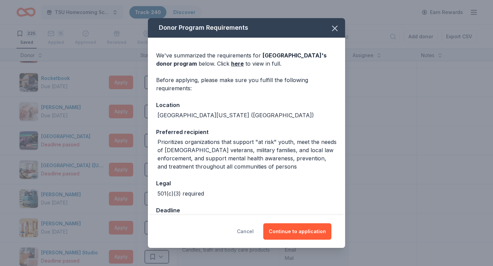
click at [246, 232] on button "Cancel" at bounding box center [245, 231] width 17 height 16
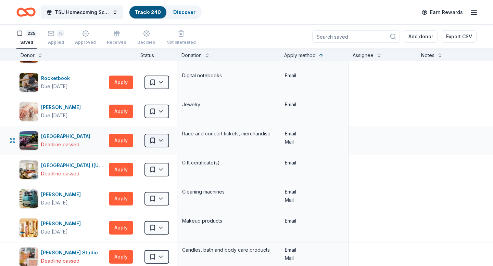
click at [162, 141] on html "TSU Homecoming Scholarship Fundraiser Track · 240 Discover Earn Rewards 225 Sav…" at bounding box center [246, 133] width 493 height 266
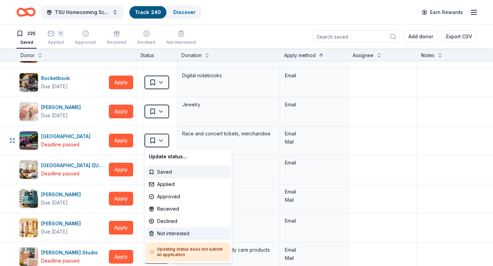
click at [167, 231] on div "Not interested" at bounding box center [188, 234] width 84 height 12
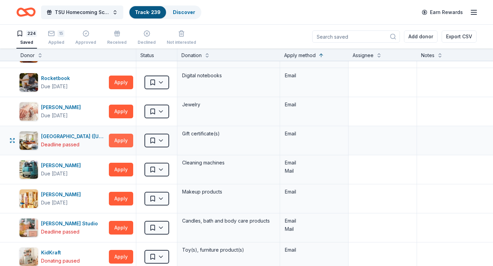
click at [118, 140] on button "Apply" at bounding box center [121, 141] width 24 height 14
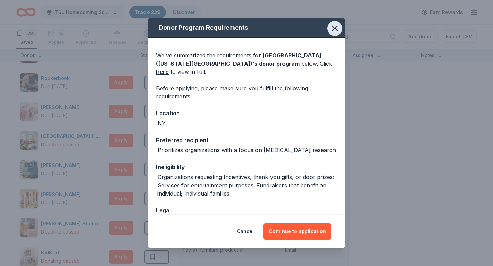
click at [335, 32] on icon "button" at bounding box center [335, 29] width 10 height 10
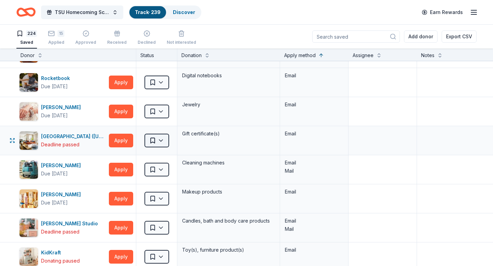
click at [160, 142] on html "TSU Homecoming Scholarship Fundraiser Track · 239 Discover Earn Rewards 224 Sav…" at bounding box center [246, 133] width 493 height 266
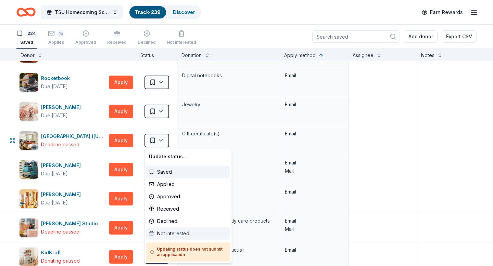
click at [166, 233] on div "Not interested" at bounding box center [188, 234] width 84 height 12
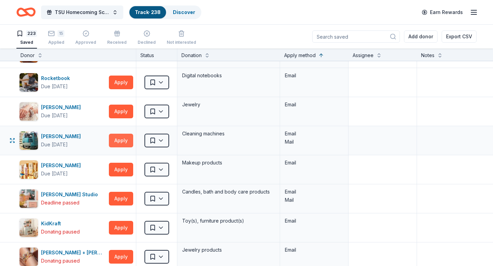
click at [121, 142] on button "Apply" at bounding box center [121, 141] width 24 height 14
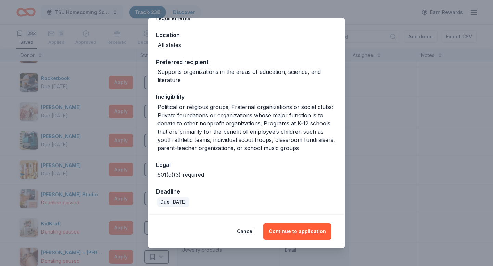
scroll to position [0, 0]
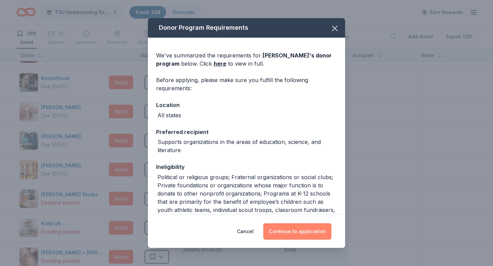
click at [300, 227] on button "Continue to application" at bounding box center [297, 231] width 68 height 16
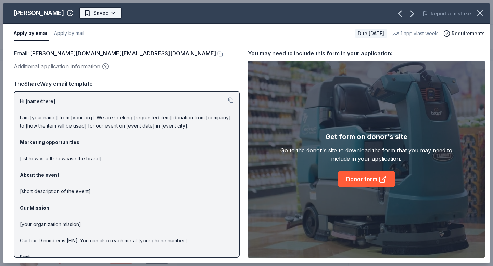
click at [85, 13] on html "TSU Homecoming Scholarship Fundraiser Track · 238 Discover Earn Rewards 223 Sav…" at bounding box center [246, 133] width 493 height 266
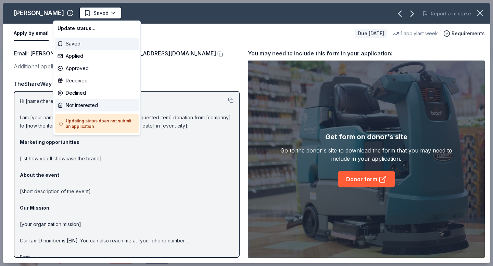
click at [84, 106] on div "Not interested" at bounding box center [97, 105] width 84 height 12
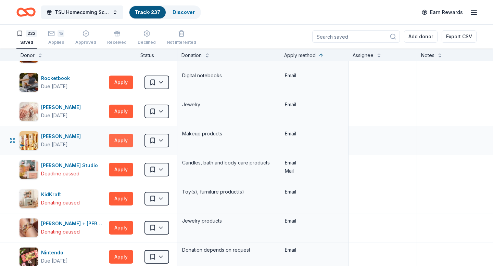
click at [119, 140] on button "Apply" at bounding box center [121, 141] width 24 height 14
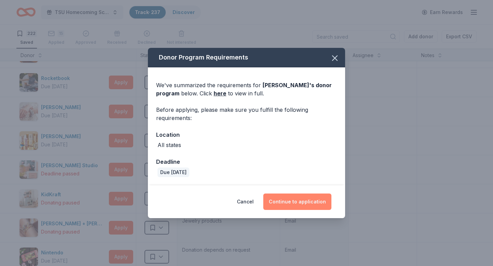
click at [300, 202] on button "Continue to application" at bounding box center [297, 202] width 68 height 16
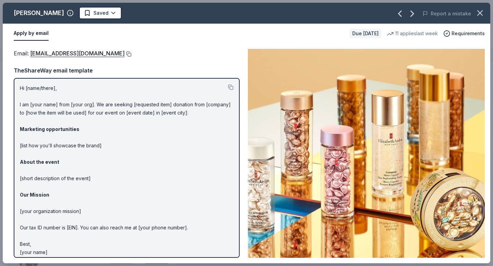
click at [130, 55] on button at bounding box center [128, 53] width 7 height 5
click at [111, 15] on html "TSU Homecoming Scholarship Fundraiser Track · 237 Discover Earn Rewards 222 Sav…" at bounding box center [246, 133] width 493 height 266
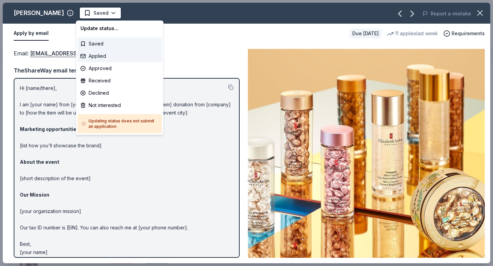
click at [92, 57] on div "Applied" at bounding box center [120, 56] width 84 height 12
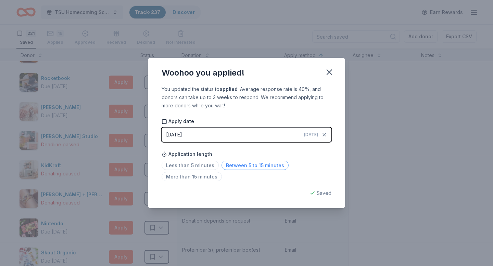
click at [264, 166] on span "Between 5 to 15 minutes" at bounding box center [254, 165] width 67 height 9
click at [328, 74] on icon "button" at bounding box center [329, 72] width 5 height 5
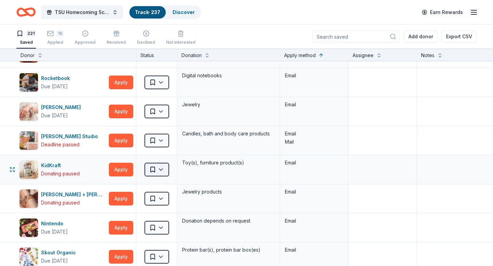
click at [162, 172] on html "TSU Homecoming Scholarship Fundraiser Track · 237 Discover Earn Rewards 221 Sav…" at bounding box center [246, 133] width 493 height 266
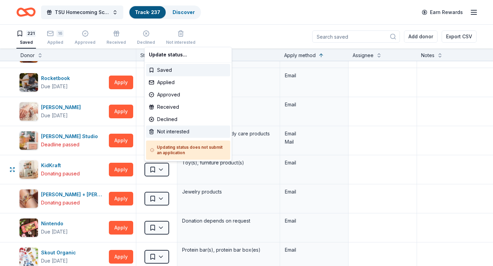
click at [167, 132] on div "Not interested" at bounding box center [188, 132] width 84 height 12
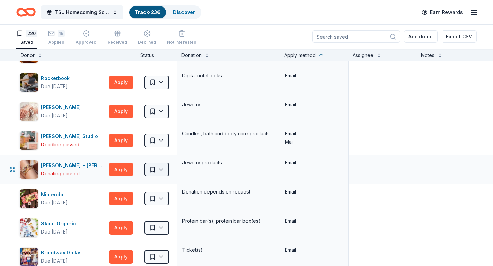
click at [161, 173] on html "TSU Homecoming Scholarship Fundraiser Track · 236 Discover Earn Rewards 220 Sav…" at bounding box center [246, 133] width 493 height 266
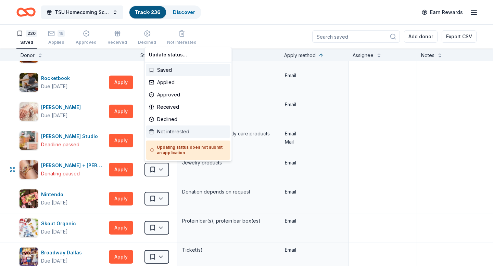
click at [168, 134] on div "Not interested" at bounding box center [188, 132] width 84 height 12
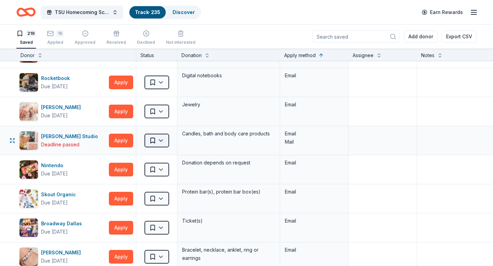
click at [161, 140] on html "TSU Homecoming Scholarship Fundraiser Track · 235 Discover Earn Rewards 219 Sav…" at bounding box center [246, 133] width 493 height 266
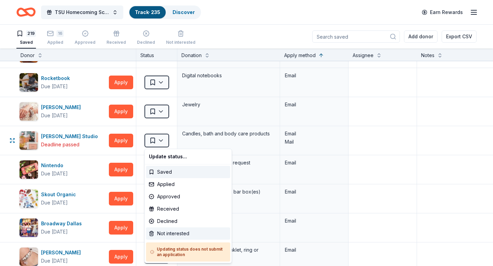
click at [176, 234] on div "Not interested" at bounding box center [188, 234] width 84 height 12
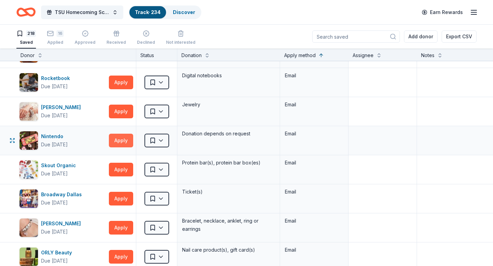
click at [118, 142] on button "Apply" at bounding box center [121, 141] width 24 height 14
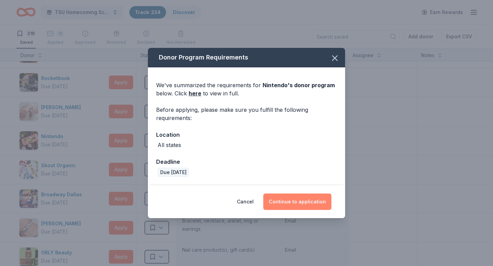
click at [291, 201] on button "Continue to application" at bounding box center [297, 202] width 68 height 16
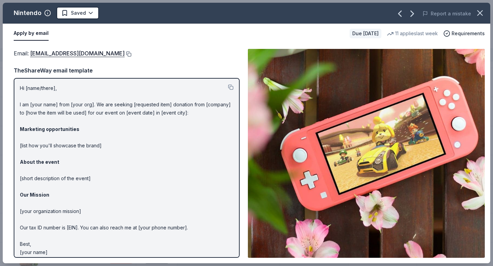
click at [131, 54] on button at bounding box center [128, 53] width 7 height 5
click at [90, 13] on html "TSU Homecoming Scholarship Fundraiser Track · 234 Discover Earn Rewards 218 Sav…" at bounding box center [246, 133] width 493 height 266
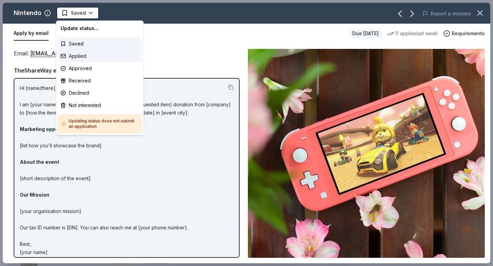
click at [78, 56] on div "Applied" at bounding box center [100, 56] width 84 height 12
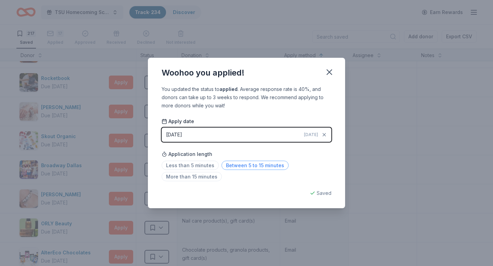
click at [235, 167] on span "Between 5 to 15 minutes" at bounding box center [254, 165] width 67 height 9
click at [328, 74] on icon "button" at bounding box center [329, 72] width 10 height 10
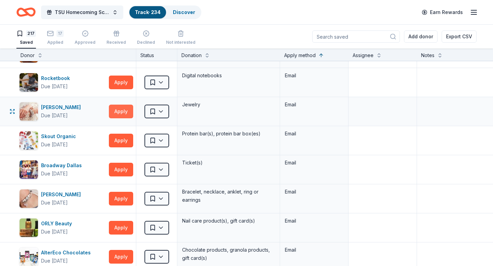
click at [119, 113] on button "Apply" at bounding box center [121, 112] width 24 height 14
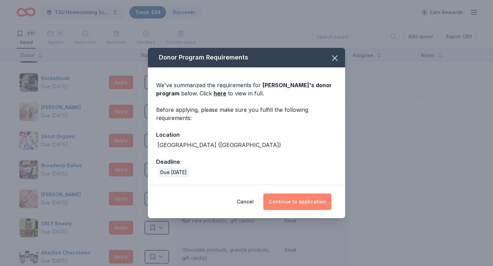
click at [296, 202] on button "Continue to application" at bounding box center [297, 202] width 68 height 16
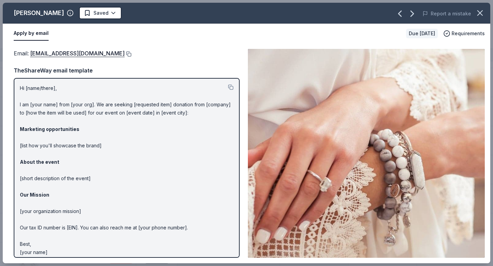
click at [125, 53] on button at bounding box center [128, 53] width 7 height 5
click at [108, 15] on html "TSU Homecoming Scholarship Fundraiser Track · 234 Discover Earn Rewards 217 Sav…" at bounding box center [246, 133] width 493 height 266
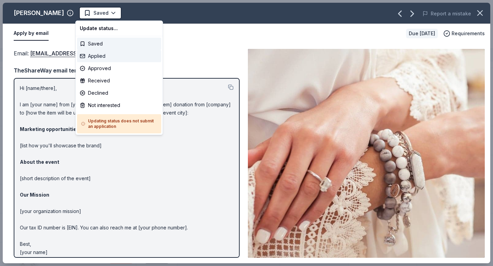
click at [94, 58] on div "Applied" at bounding box center [119, 56] width 84 height 12
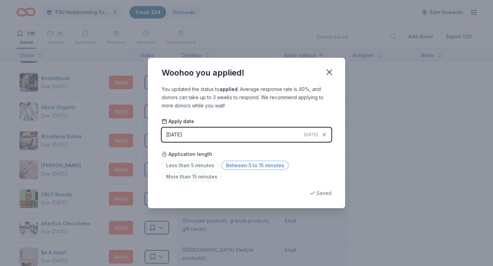
click at [253, 166] on span "Between 5 to 15 minutes" at bounding box center [254, 165] width 67 height 9
click at [327, 74] on icon "button" at bounding box center [329, 72] width 5 height 5
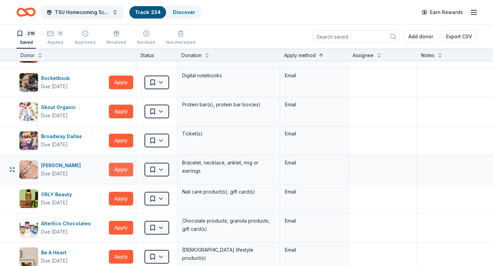
click at [122, 171] on button "Apply" at bounding box center [121, 170] width 24 height 14
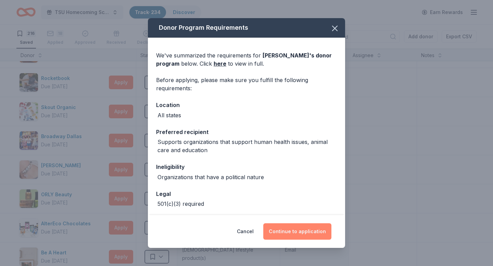
click at [299, 233] on button "Continue to application" at bounding box center [297, 231] width 68 height 16
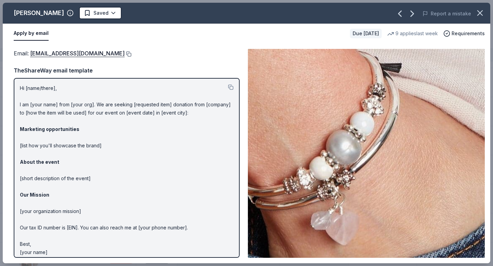
click at [125, 54] on button at bounding box center [128, 53] width 7 height 5
click at [98, 14] on html "TSU Homecoming Scholarship Fundraiser Track · 234 Discover Earn Rewards 216 Sav…" at bounding box center [246, 133] width 493 height 266
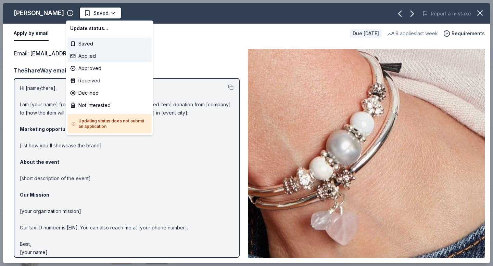
click at [89, 57] on div "Applied" at bounding box center [109, 56] width 84 height 12
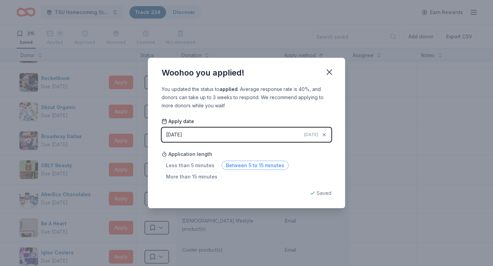
click at [231, 163] on span "Between 5 to 15 minutes" at bounding box center [254, 165] width 67 height 9
click at [328, 75] on icon "button" at bounding box center [329, 72] width 10 height 10
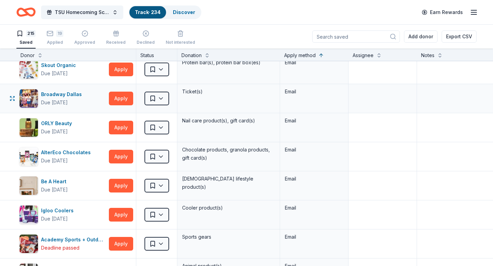
scroll to position [1935, 0]
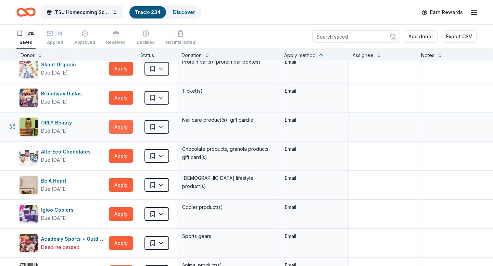
click at [117, 130] on button "Apply" at bounding box center [121, 127] width 24 height 14
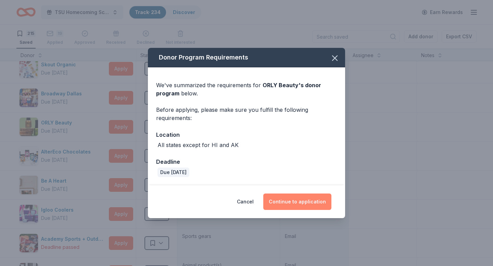
click at [304, 204] on button "Continue to application" at bounding box center [297, 202] width 68 height 16
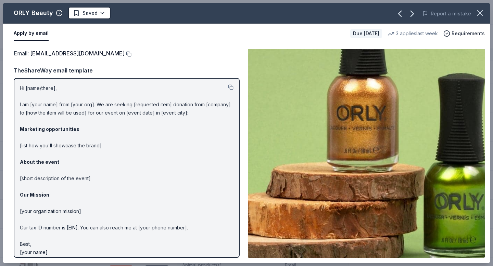
click at [125, 53] on button at bounding box center [128, 53] width 7 height 5
click at [102, 16] on html "TSU Homecoming Scholarship Fundraiser Track · 234 Discover Earn Rewards 215 Sav…" at bounding box center [246, 133] width 493 height 266
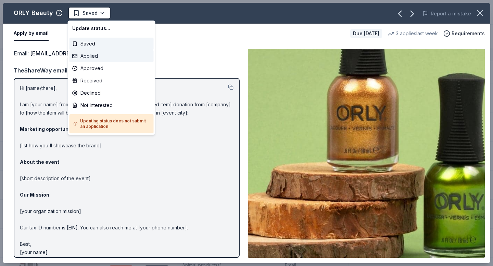
click at [95, 56] on div "Applied" at bounding box center [111, 56] width 84 height 12
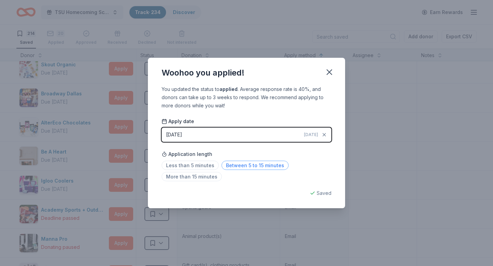
click at [244, 165] on span "Between 5 to 15 minutes" at bounding box center [254, 165] width 67 height 9
click at [329, 73] on icon "button" at bounding box center [329, 72] width 5 height 5
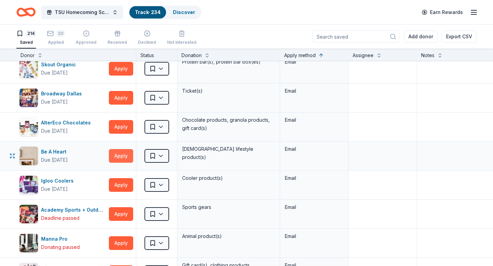
click at [122, 155] on button "Apply" at bounding box center [121, 156] width 24 height 14
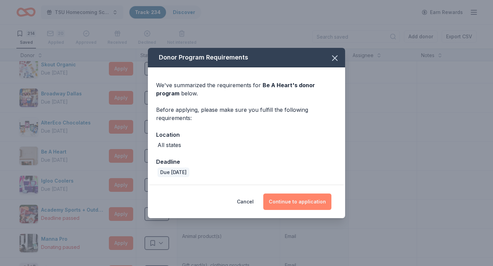
click at [291, 203] on button "Continue to application" at bounding box center [297, 202] width 68 height 16
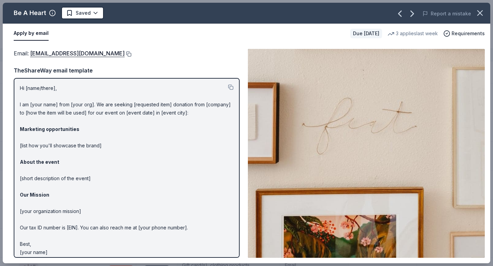
click at [125, 54] on button at bounding box center [128, 53] width 7 height 5
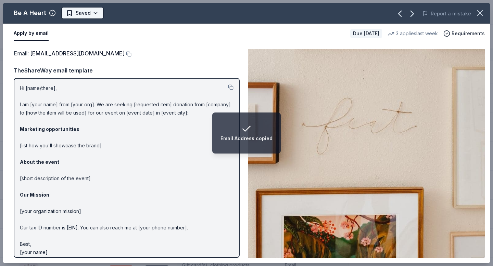
click at [92, 16] on html "Email Address copied TSU Homecoming Scholarship Fundraiser Track · 234 Discover…" at bounding box center [246, 133] width 493 height 266
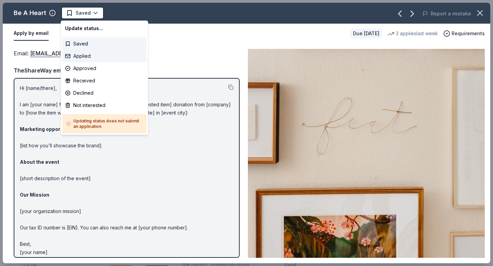
click at [83, 54] on div "Applied" at bounding box center [104, 56] width 84 height 12
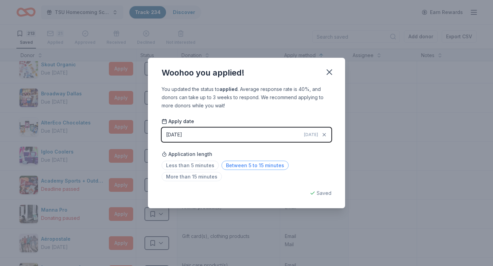
click at [235, 164] on span "Between 5 to 15 minutes" at bounding box center [254, 165] width 67 height 9
click at [329, 72] on icon "button" at bounding box center [329, 72] width 5 height 5
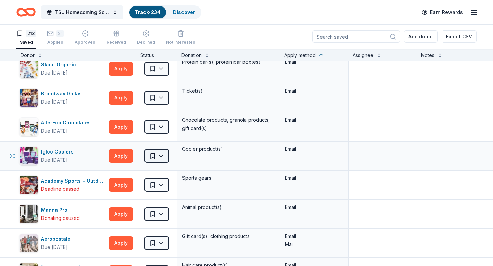
click at [160, 158] on html "TSU Homecoming Scholarship Fundraiser Track · 234 Discover Earn Rewards 213 Sav…" at bounding box center [246, 133] width 493 height 266
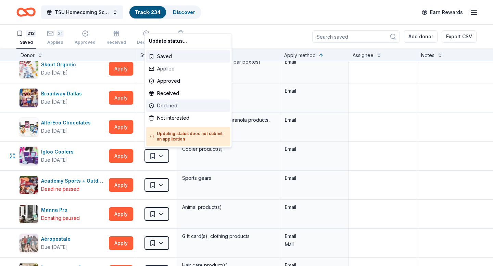
click at [164, 106] on div "Declined" at bounding box center [188, 106] width 84 height 12
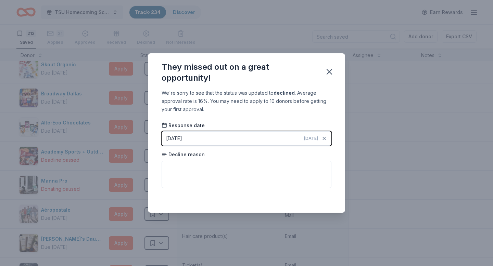
click at [311, 138] on span "Today" at bounding box center [311, 138] width 14 height 5
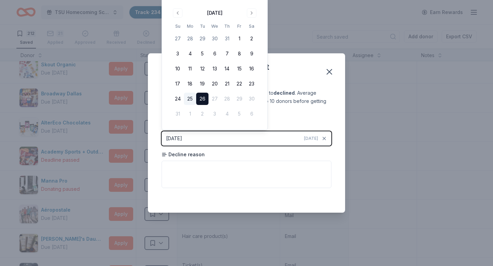
click at [191, 99] on button "25" at bounding box center [190, 99] width 12 height 12
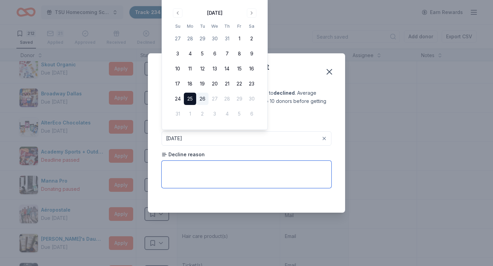
click at [228, 169] on textarea at bounding box center [247, 174] width 170 height 27
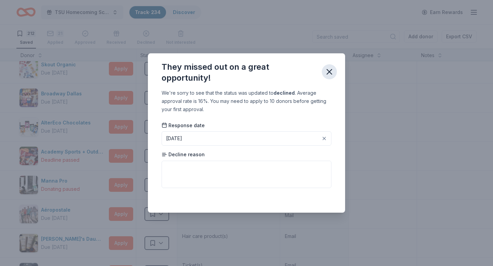
click at [329, 72] on icon "button" at bounding box center [329, 71] width 5 height 5
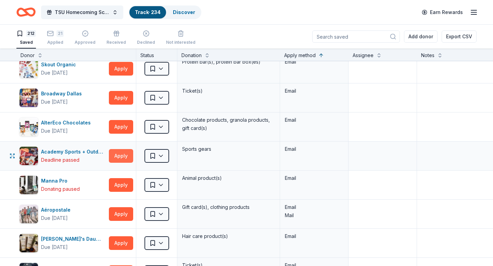
click at [119, 158] on button "Apply" at bounding box center [121, 156] width 24 height 14
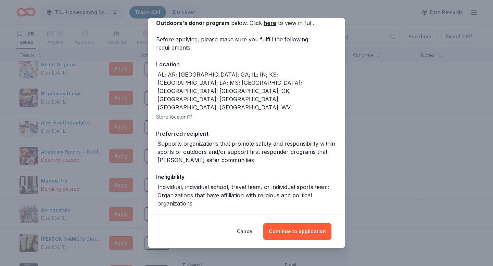
scroll to position [72, 0]
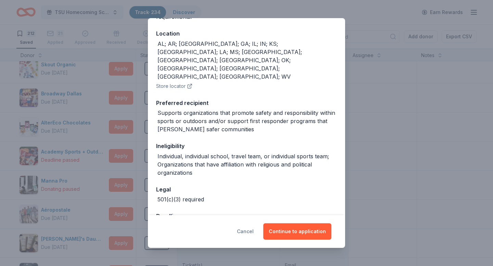
click at [247, 230] on button "Cancel" at bounding box center [245, 231] width 17 height 16
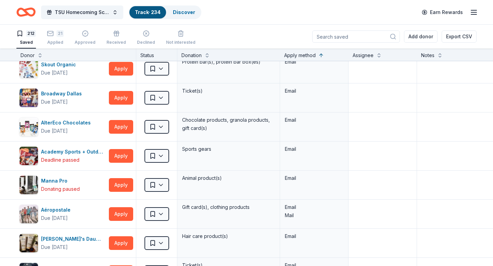
scroll to position [0, 0]
click at [161, 156] on html "TSU Homecoming Scholarship Fundraiser Track · 234 Discover Earn Rewards 212 Sav…" at bounding box center [246, 133] width 493 height 266
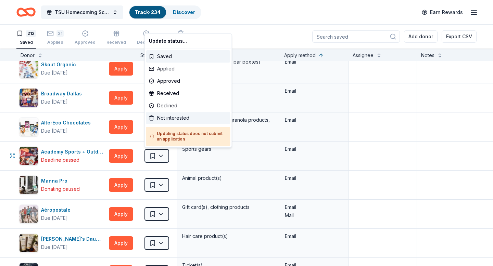
click at [166, 118] on div "Not interested" at bounding box center [188, 118] width 84 height 12
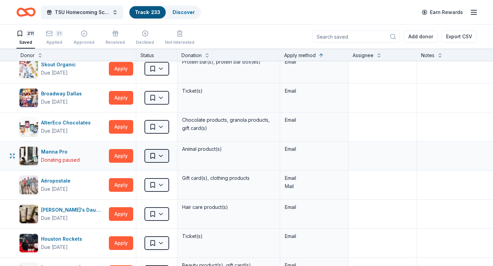
click at [161, 155] on html "TSU Homecoming Scholarship Fundraiser Track · 233 Discover Earn Rewards 211 Sav…" at bounding box center [246, 133] width 493 height 266
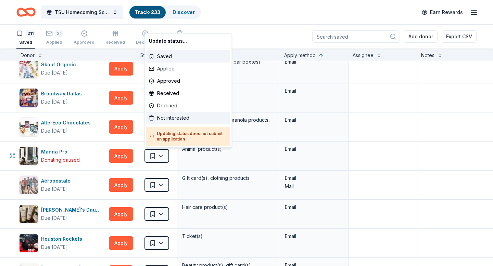
click at [166, 119] on div "Not interested" at bounding box center [188, 118] width 84 height 12
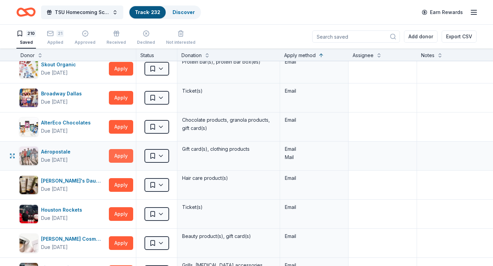
click at [119, 158] on button "Apply" at bounding box center [121, 156] width 24 height 14
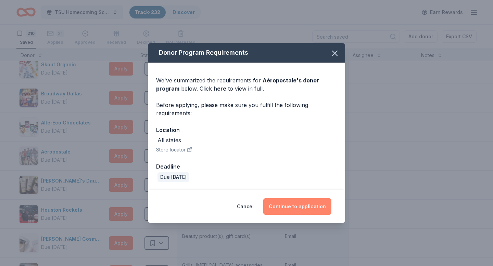
click at [292, 207] on button "Continue to application" at bounding box center [297, 206] width 68 height 16
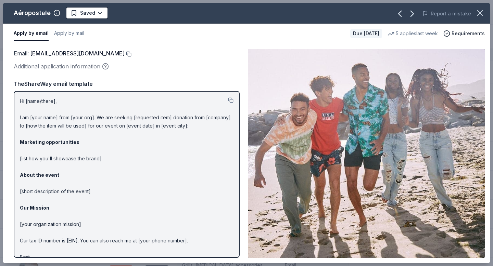
click at [131, 54] on button at bounding box center [128, 53] width 7 height 5
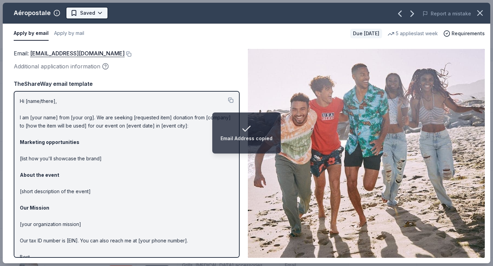
click at [98, 16] on html "Email Address copied TSU Homecoming Scholarship Fundraiser Track · 232 Discover…" at bounding box center [246, 133] width 493 height 266
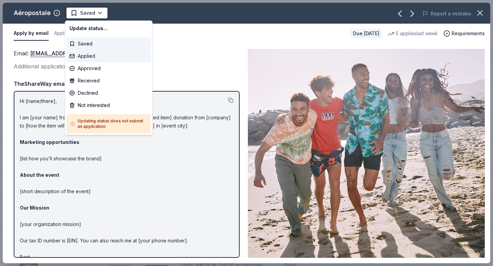
click at [78, 58] on div "Applied" at bounding box center [109, 56] width 84 height 12
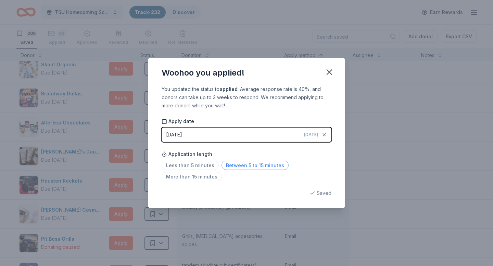
click at [244, 166] on span "Between 5 to 15 minutes" at bounding box center [254, 165] width 67 height 9
click at [327, 74] on icon "button" at bounding box center [329, 72] width 5 height 5
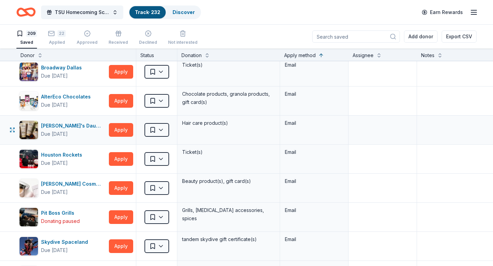
scroll to position [1962, 0]
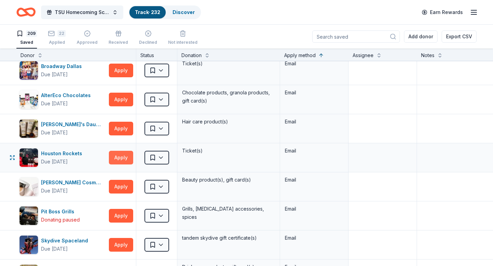
click at [119, 160] on button "Apply" at bounding box center [121, 158] width 24 height 14
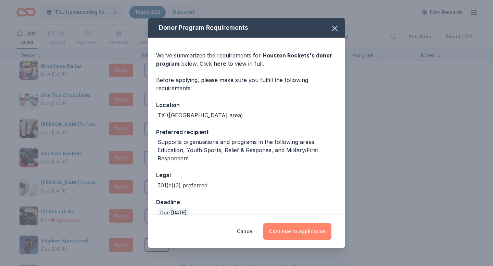
click at [301, 234] on button "Continue to application" at bounding box center [297, 231] width 68 height 16
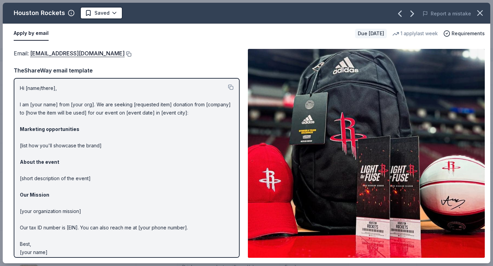
click at [125, 53] on button at bounding box center [128, 53] width 7 height 5
click at [114, 15] on html "TSU Homecoming Scholarship Fundraiser Track · 232 Discover Earn Rewards 209 Sav…" at bounding box center [246, 133] width 493 height 266
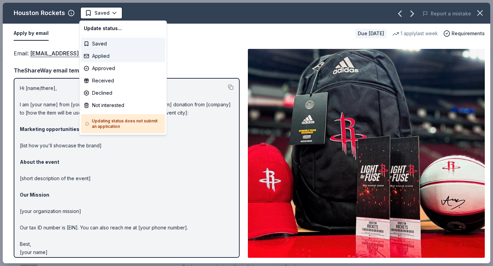
click at [98, 57] on div "Applied" at bounding box center [123, 56] width 84 height 12
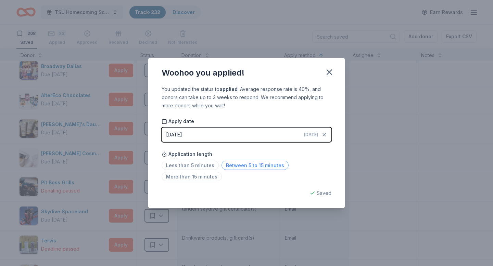
click at [239, 167] on span "Between 5 to 15 minutes" at bounding box center [254, 165] width 67 height 9
click at [328, 74] on icon "button" at bounding box center [329, 72] width 10 height 10
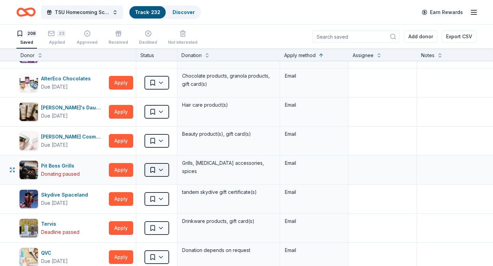
scroll to position [1981, 0]
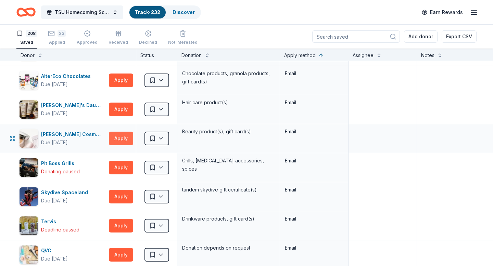
click at [122, 140] on button "Apply" at bounding box center [121, 139] width 24 height 14
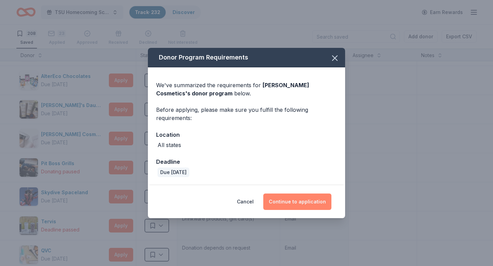
click at [296, 200] on button "Continue to application" at bounding box center [297, 202] width 68 height 16
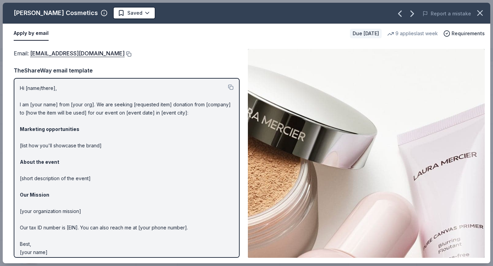
click at [125, 55] on button at bounding box center [128, 53] width 7 height 5
click at [137, 15] on html "TSU Homecoming Scholarship Fundraiser Track · 232 Discover Earn Rewards 208 Sav…" at bounding box center [246, 133] width 493 height 266
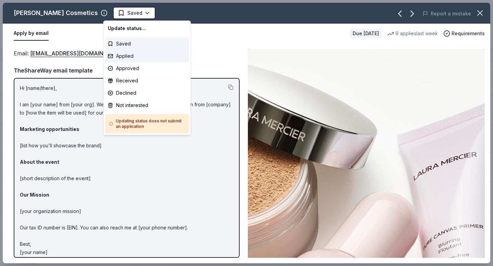
click at [130, 56] on div "Applied" at bounding box center [147, 56] width 84 height 12
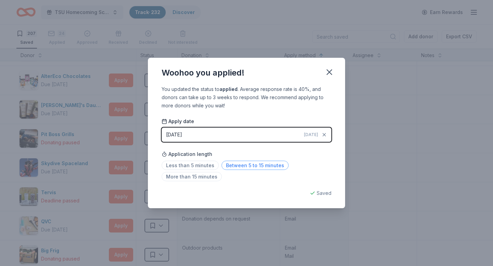
click at [234, 167] on span "Between 5 to 15 minutes" at bounding box center [254, 165] width 67 height 9
click at [330, 73] on icon "button" at bounding box center [329, 72] width 10 height 10
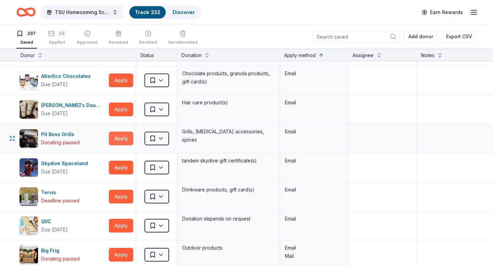
click at [123, 139] on button "Apply" at bounding box center [121, 139] width 24 height 14
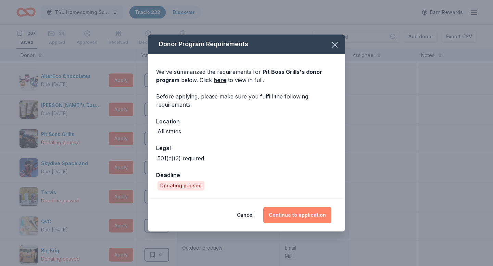
click at [293, 217] on button "Continue to application" at bounding box center [297, 215] width 68 height 16
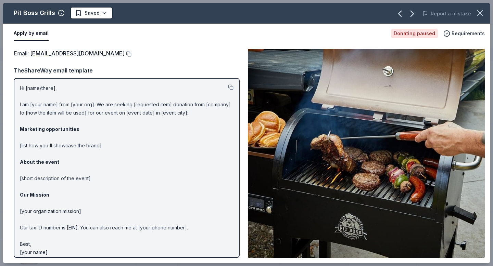
click at [125, 52] on button at bounding box center [128, 53] width 7 height 5
click at [102, 15] on html "TSU Homecoming Scholarship Fundraiser Track · 232 Discover Earn Rewards 207 Sav…" at bounding box center [246, 133] width 493 height 266
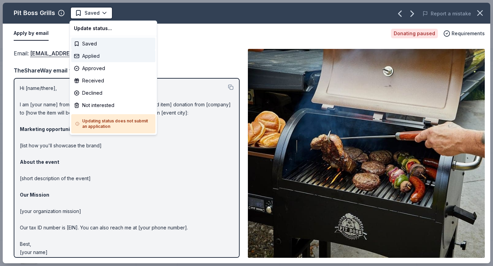
click at [91, 58] on div "Applied" at bounding box center [113, 56] width 84 height 12
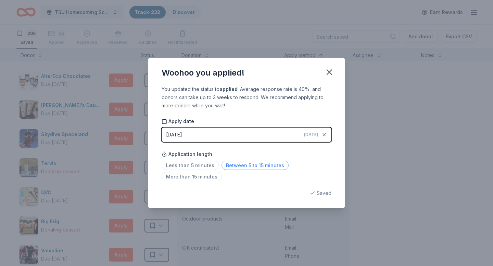
click at [241, 166] on span "Between 5 to 15 minutes" at bounding box center [254, 165] width 67 height 9
click at [328, 73] on icon "button" at bounding box center [329, 72] width 5 height 5
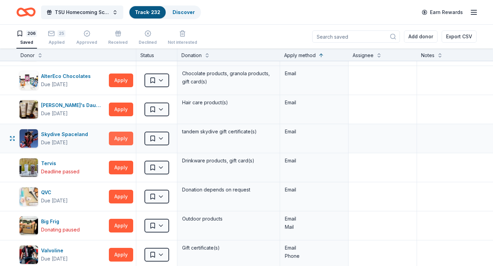
click at [124, 141] on button "Apply" at bounding box center [121, 139] width 24 height 14
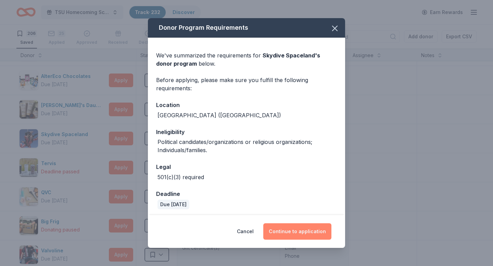
click at [297, 232] on button "Continue to application" at bounding box center [297, 231] width 68 height 16
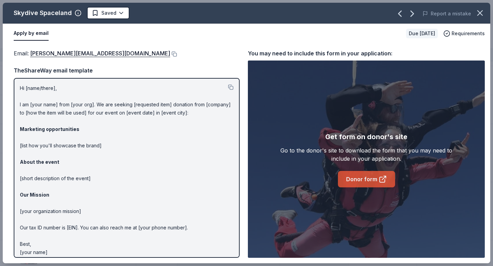
click at [362, 179] on link "Donor form" at bounding box center [366, 179] width 57 height 16
click at [362, 181] on link "Donor form" at bounding box center [366, 179] width 57 height 16
click at [121, 15] on html "TSU Homecoming Scholarship Fundraiser Track · 232 Discover Earn Rewards 206 Sav…" at bounding box center [246, 133] width 493 height 266
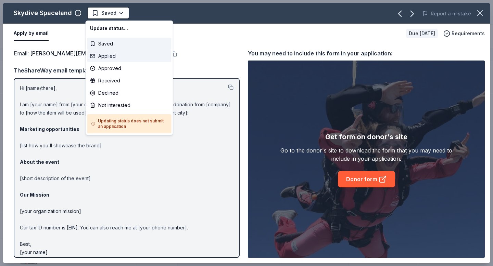
click at [106, 56] on div "Applied" at bounding box center [129, 56] width 84 height 12
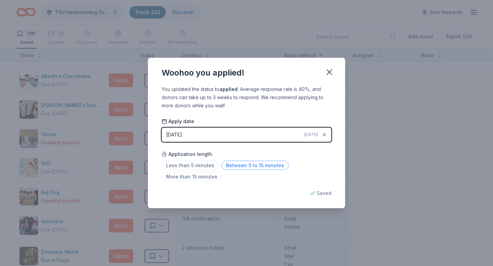
click at [243, 165] on span "Between 5 to 15 minutes" at bounding box center [254, 165] width 67 height 9
click at [328, 72] on icon "button" at bounding box center [329, 72] width 10 height 10
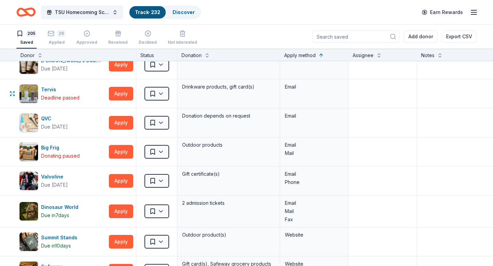
scroll to position [2028, 0]
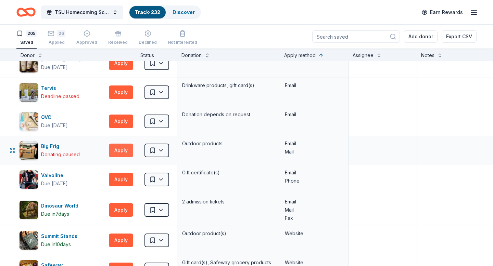
click at [122, 152] on button "Apply" at bounding box center [121, 151] width 24 height 14
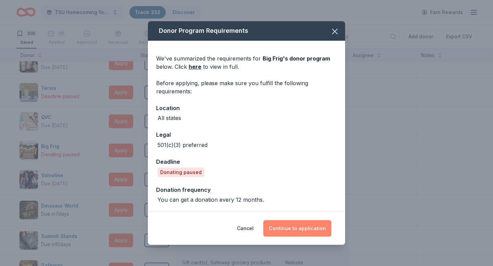
click at [297, 231] on button "Continue to application" at bounding box center [297, 228] width 68 height 16
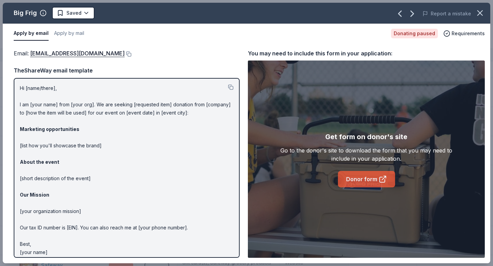
click at [362, 182] on link "Donor form" at bounding box center [366, 179] width 57 height 16
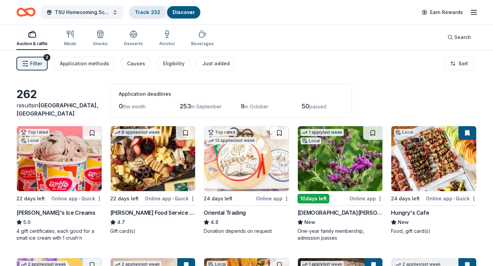
click at [151, 12] on link "Track · 232" at bounding box center [147, 12] width 25 height 6
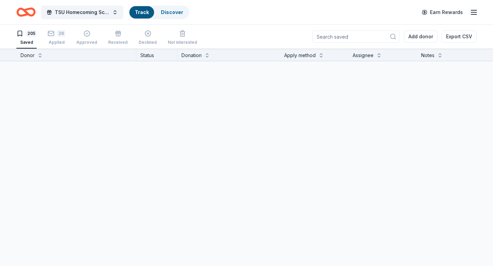
scroll to position [0, 0]
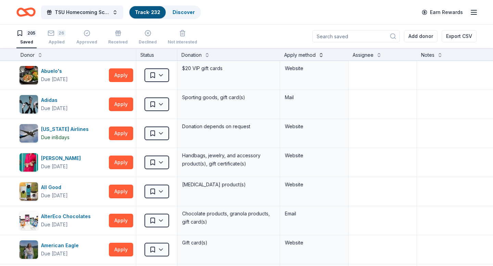
click at [321, 56] on button at bounding box center [320, 54] width 5 height 7
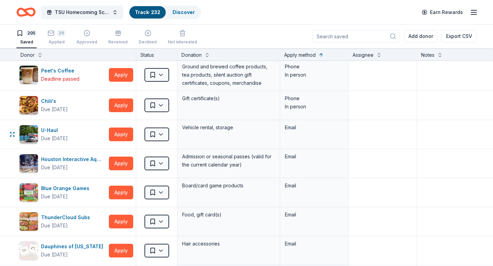
scroll to position [1608, 0]
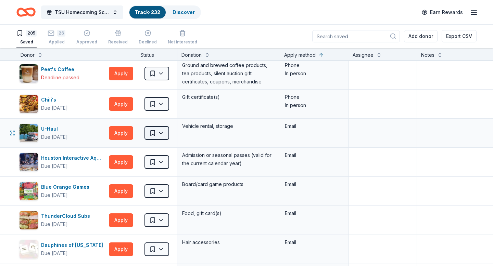
click at [160, 134] on html "TSU Homecoming Scholarship Fundraiser Track · 232 Discover Earn Rewards 205 Sav…" at bounding box center [246, 133] width 493 height 266
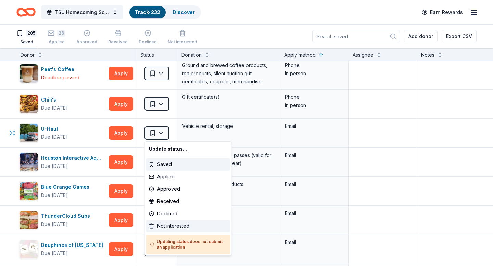
click at [174, 226] on div "Not interested" at bounding box center [188, 226] width 84 height 12
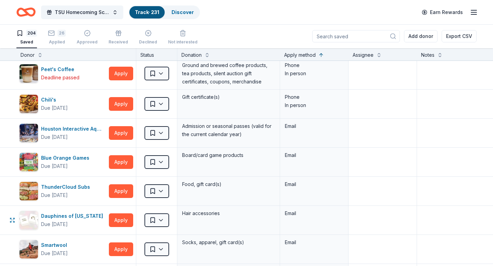
scroll to position [1611, 0]
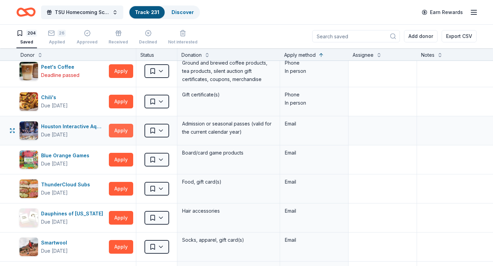
click at [117, 130] on button "Apply" at bounding box center [121, 131] width 24 height 14
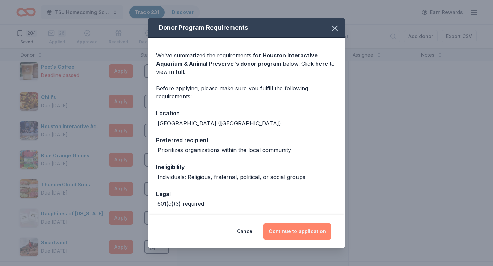
click at [293, 234] on button "Continue to application" at bounding box center [297, 231] width 68 height 16
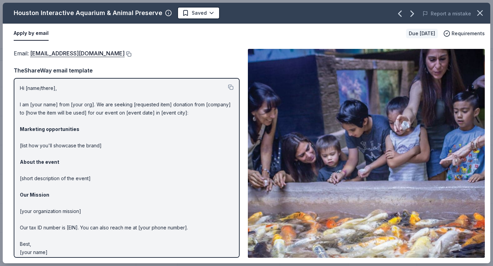
click at [125, 55] on button at bounding box center [128, 53] width 7 height 5
click at [197, 15] on html "TSU Homecoming Scholarship Fundraiser Track · 231 Discover Earn Rewards 204 Sav…" at bounding box center [246, 133] width 493 height 266
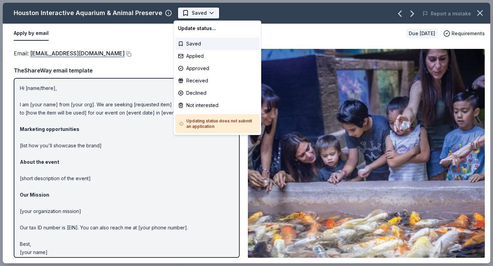
scroll to position [0, 0]
click at [194, 55] on div "Applied" at bounding box center [217, 56] width 84 height 12
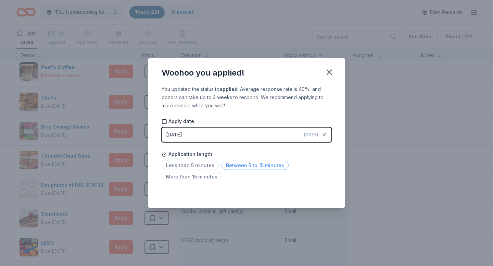
click at [247, 165] on span "Between 5 to 15 minutes" at bounding box center [254, 165] width 67 height 9
click at [328, 73] on icon "button" at bounding box center [329, 72] width 10 height 10
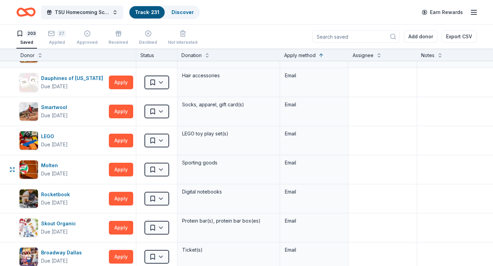
scroll to position [1721, 0]
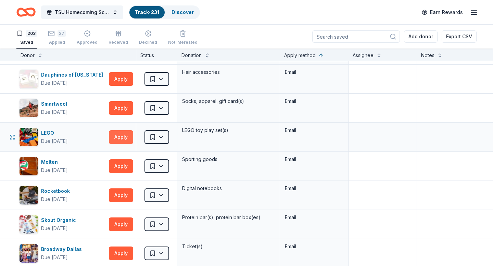
click at [123, 138] on button "Apply" at bounding box center [121, 137] width 24 height 14
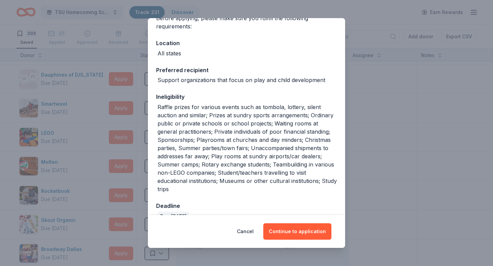
scroll to position [0, 0]
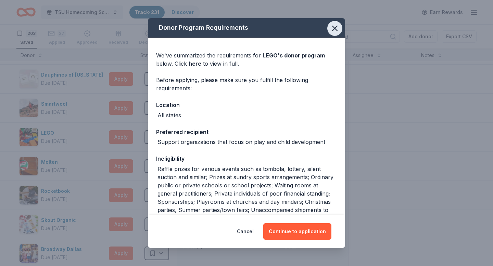
click at [332, 31] on icon "button" at bounding box center [335, 29] width 10 height 10
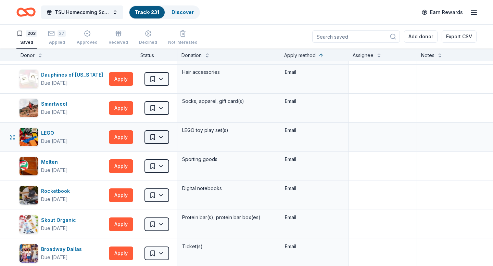
click at [160, 139] on html "TSU Homecoming Scholarship Fundraiser Track · 231 Discover Earn Rewards 203 Sav…" at bounding box center [246, 133] width 493 height 266
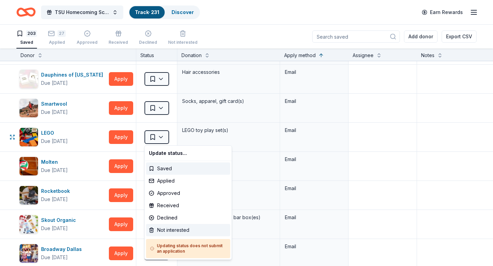
click at [170, 231] on div "Not interested" at bounding box center [188, 230] width 84 height 12
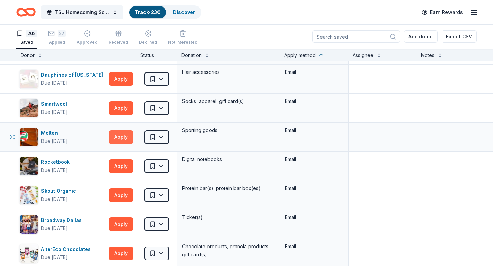
click at [119, 138] on button "Apply" at bounding box center [121, 137] width 24 height 14
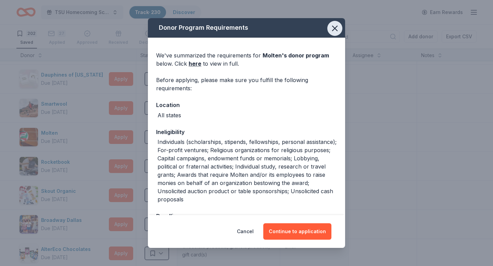
click at [334, 29] on icon "button" at bounding box center [334, 28] width 5 height 5
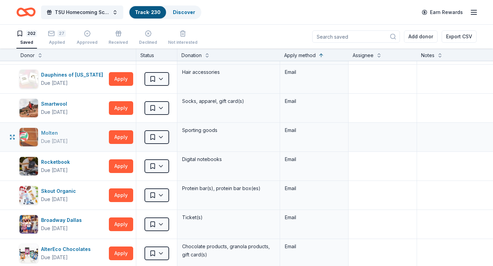
click at [28, 138] on img "button" at bounding box center [29, 137] width 18 height 18
click at [160, 138] on html "TSU Homecoming Scholarship Fundraiser Track · 230 Discover Earn Rewards 202 Sav…" at bounding box center [246, 133] width 493 height 266
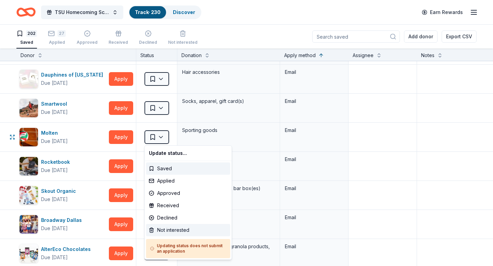
click at [169, 228] on div "Not interested" at bounding box center [188, 230] width 84 height 12
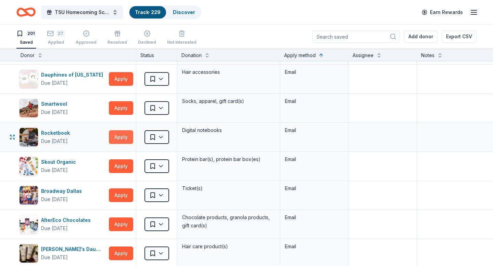
click at [119, 137] on button "Apply" at bounding box center [121, 137] width 24 height 14
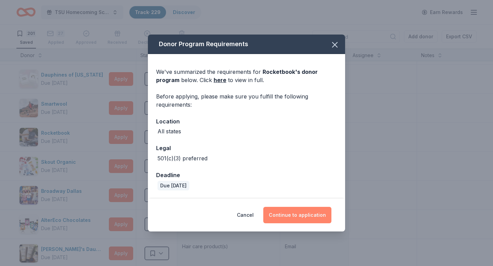
click at [296, 215] on button "Continue to application" at bounding box center [297, 215] width 68 height 16
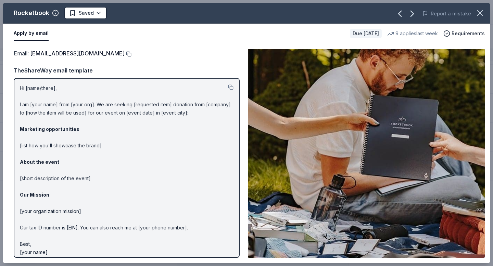
click at [131, 54] on button at bounding box center [128, 53] width 7 height 5
click at [97, 13] on html "TSU Homecoming Scholarship Fundraiser Track · 229 Discover Earn Rewards 201 Sav…" at bounding box center [246, 133] width 493 height 266
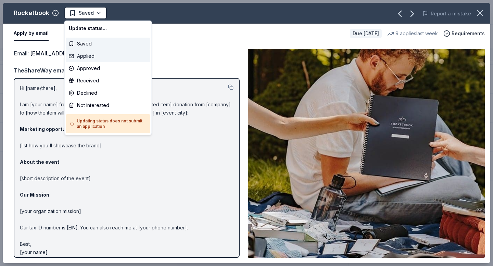
click at [89, 56] on div "Applied" at bounding box center [108, 56] width 84 height 12
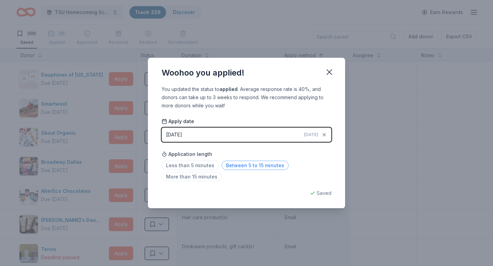
click at [248, 163] on span "Between 5 to 15 minutes" at bounding box center [254, 165] width 67 height 9
click at [328, 74] on icon "button" at bounding box center [329, 72] width 5 height 5
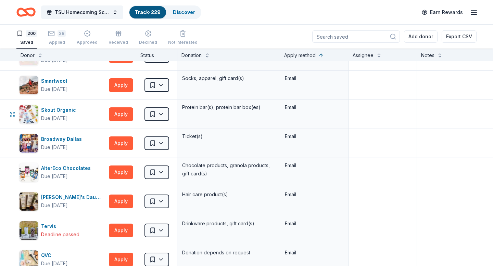
scroll to position [1746, 0]
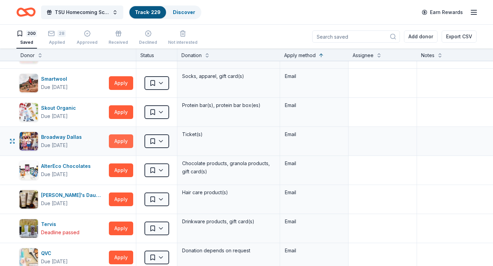
click at [120, 141] on button "Apply" at bounding box center [121, 141] width 24 height 14
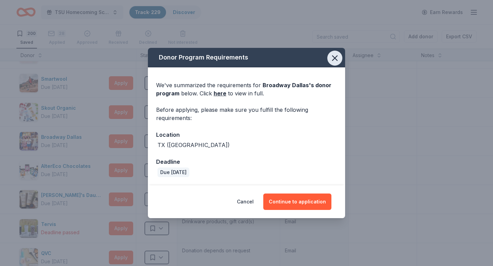
click at [334, 60] on icon "button" at bounding box center [335, 58] width 10 height 10
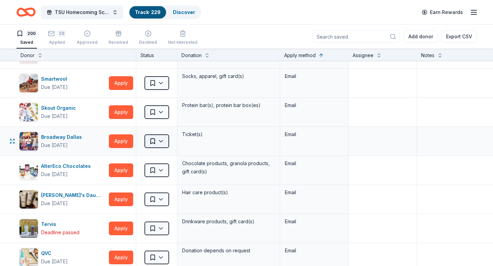
click at [162, 142] on html "TSU Homecoming Scholarship Fundraiser Track · 229 Discover Earn Rewards 200 Sav…" at bounding box center [246, 133] width 493 height 266
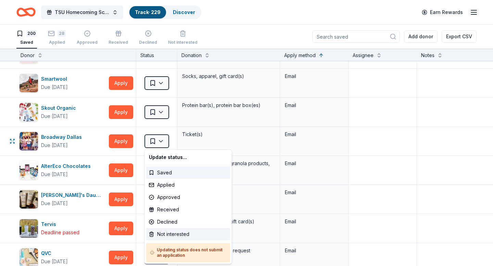
click at [168, 236] on div "Not interested" at bounding box center [188, 234] width 84 height 12
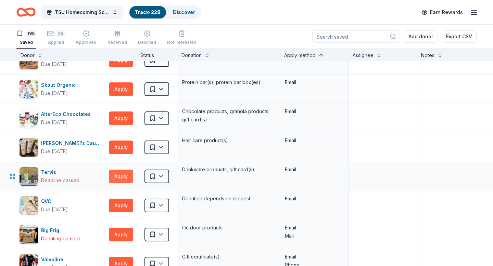
scroll to position [1771, 0]
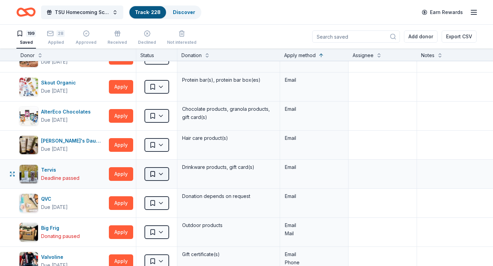
click at [162, 175] on html "TSU Homecoming Scholarship Fundraiser Track · 228 Discover Earn Rewards 199 Sav…" at bounding box center [246, 133] width 493 height 266
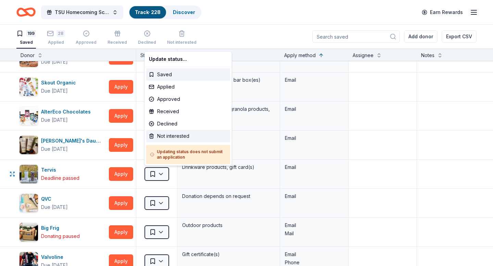
click at [170, 137] on div "Not interested" at bounding box center [188, 136] width 84 height 12
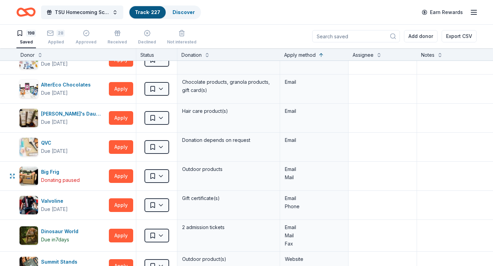
scroll to position [1803, 0]
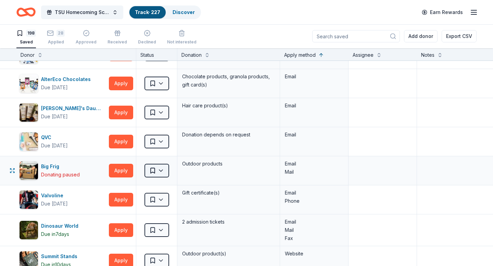
click at [161, 170] on html "TSU Homecoming Scholarship Fundraiser Track · 227 Discover Earn Rewards 198 Sav…" at bounding box center [246, 133] width 493 height 266
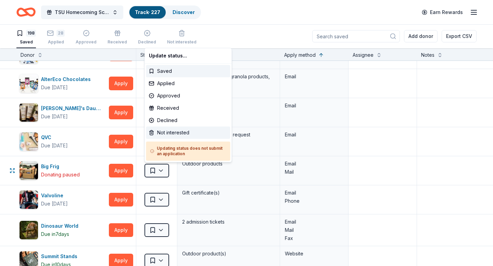
click at [171, 134] on div "Not interested" at bounding box center [188, 133] width 84 height 12
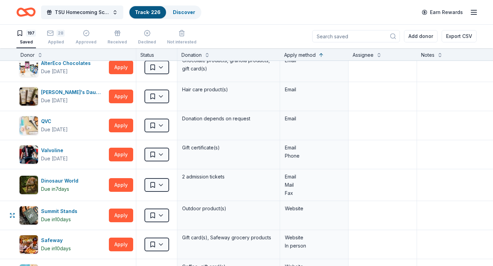
scroll to position [1820, 0]
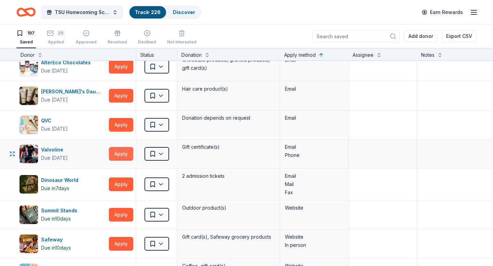
click at [119, 156] on button "Apply" at bounding box center [121, 154] width 24 height 14
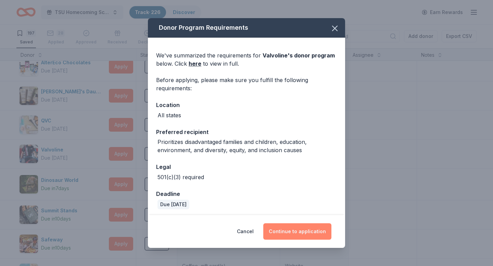
click at [301, 231] on button "Continue to application" at bounding box center [297, 231] width 68 height 16
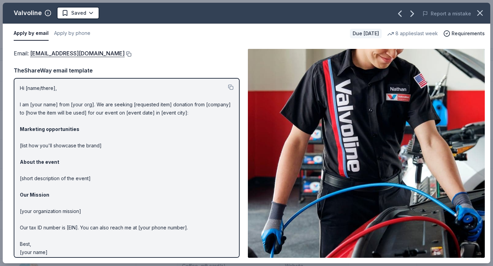
click at [125, 53] on button at bounding box center [128, 53] width 7 height 5
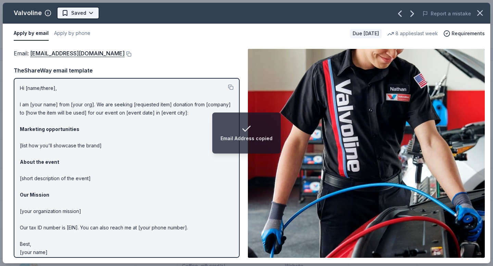
click at [90, 14] on html "Email Address copied TSU Homecoming Scholarship Fundraiser Track · 226 Discover…" at bounding box center [246, 133] width 493 height 266
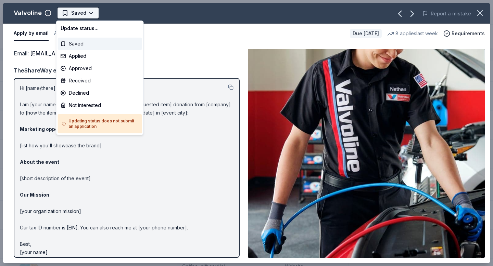
scroll to position [0, 0]
click at [78, 56] on div "Applied" at bounding box center [100, 56] width 84 height 12
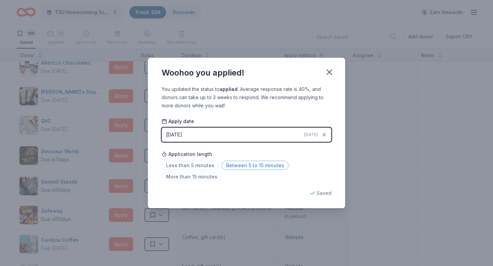
click at [258, 165] on span "Between 5 to 15 minutes" at bounding box center [254, 165] width 67 height 9
click at [329, 73] on icon "button" at bounding box center [329, 72] width 5 height 5
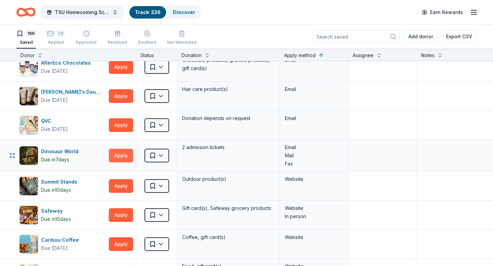
click at [122, 156] on button "Apply" at bounding box center [121, 156] width 24 height 14
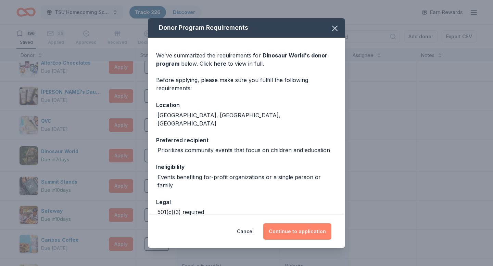
click at [287, 229] on button "Continue to application" at bounding box center [297, 231] width 68 height 16
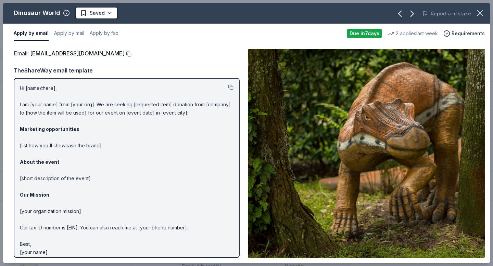
click at [125, 53] on button at bounding box center [128, 53] width 7 height 5
click at [108, 15] on html "TSU Homecoming Scholarship Fundraiser Track · 226 Discover Earn Rewards 196 Sav…" at bounding box center [246, 133] width 493 height 266
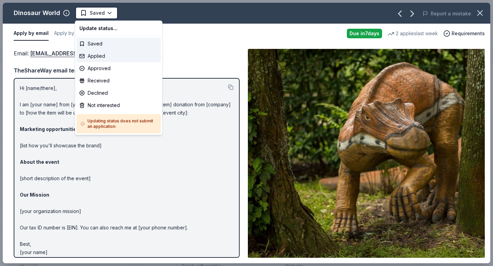
click at [94, 57] on div "Applied" at bounding box center [119, 56] width 84 height 12
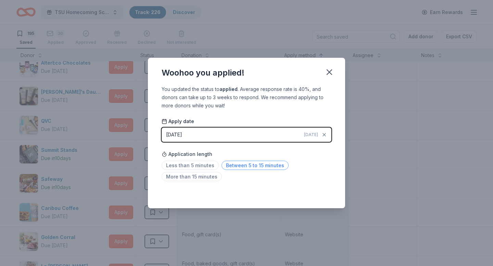
click at [260, 165] on span "Between 5 to 15 minutes" at bounding box center [254, 165] width 67 height 9
click at [330, 72] on icon "button" at bounding box center [329, 72] width 10 height 10
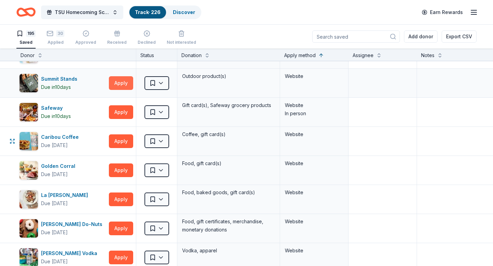
scroll to position [1892, 0]
click at [121, 142] on button "Apply" at bounding box center [121, 141] width 24 height 14
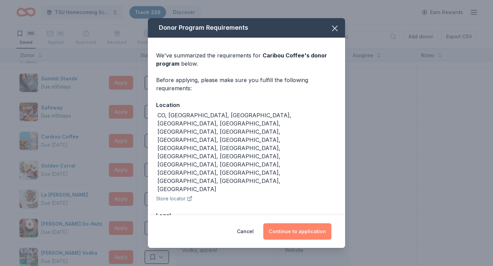
click at [299, 225] on button "Continue to application" at bounding box center [297, 231] width 68 height 16
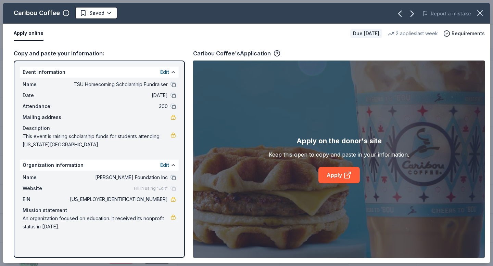
click at [198, 53] on div "Caribou Coffee's Application" at bounding box center [236, 53] width 87 height 9
drag, startPoint x: 193, startPoint y: 55, endPoint x: 210, endPoint y: 55, distance: 16.8
click at [210, 55] on div "Caribou Coffee's Application" at bounding box center [236, 53] width 87 height 9
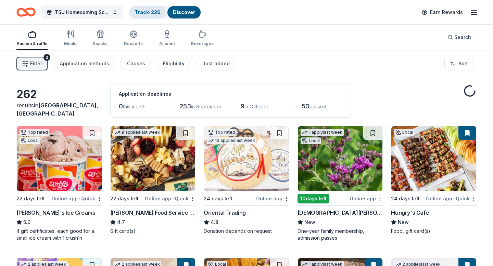
click at [144, 12] on link "Track · 226" at bounding box center [148, 12] width 26 height 6
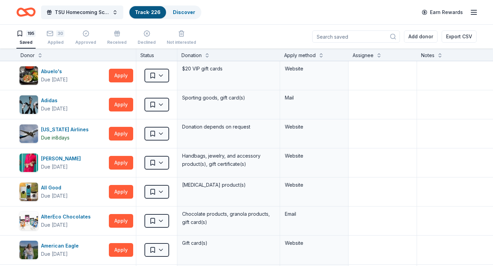
scroll to position [0, 0]
click at [55, 32] on div "30" at bounding box center [56, 33] width 18 height 7
